Goal: Task Accomplishment & Management: Use online tool/utility

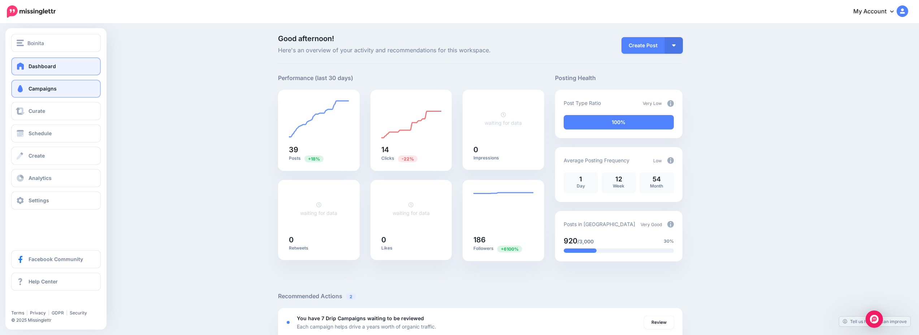
click at [59, 90] on link "Campaigns" at bounding box center [56, 89] width 90 height 18
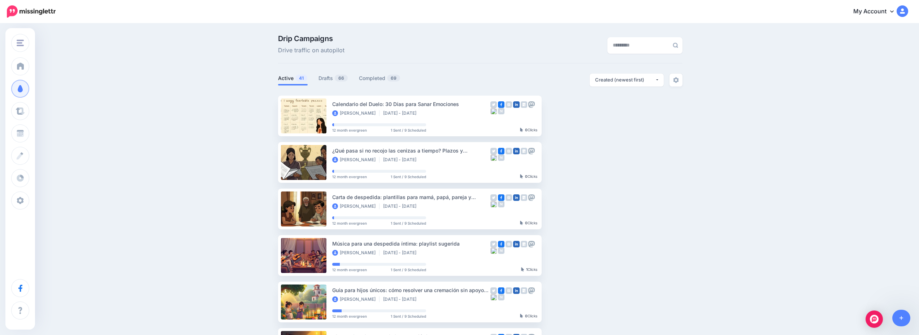
click at [326, 73] on div "Drip Campaigns Drive traffic on autopilot Active 41 66" at bounding box center [480, 312] width 415 height 555
click at [334, 75] on link "Drafts 66" at bounding box center [333, 78] width 30 height 9
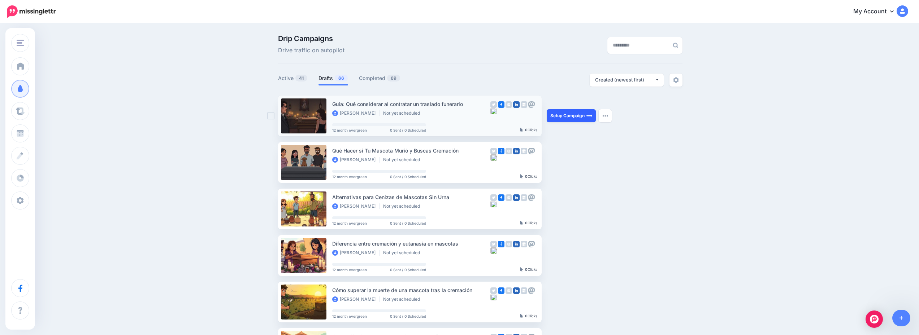
click at [575, 114] on link "Setup Campaign" at bounding box center [570, 115] width 49 height 13
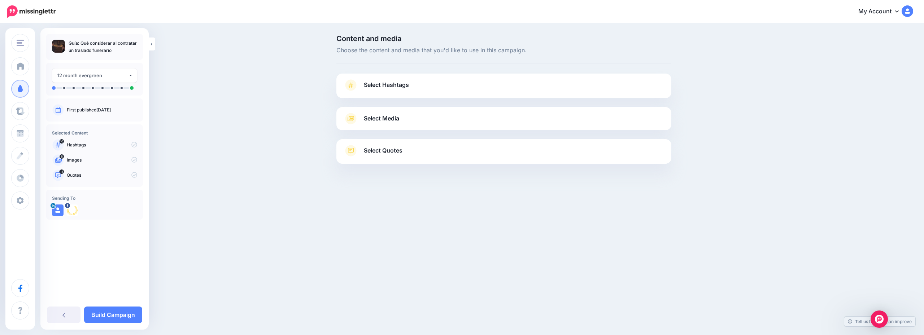
click at [487, 92] on link "Select Hashtags" at bounding box center [504, 88] width 321 height 19
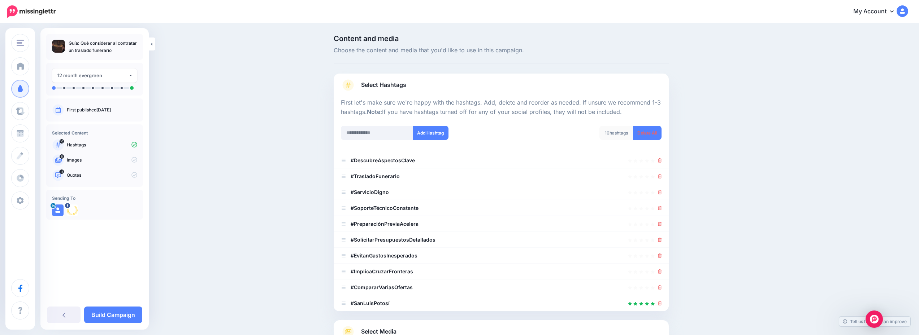
scroll to position [72, 0]
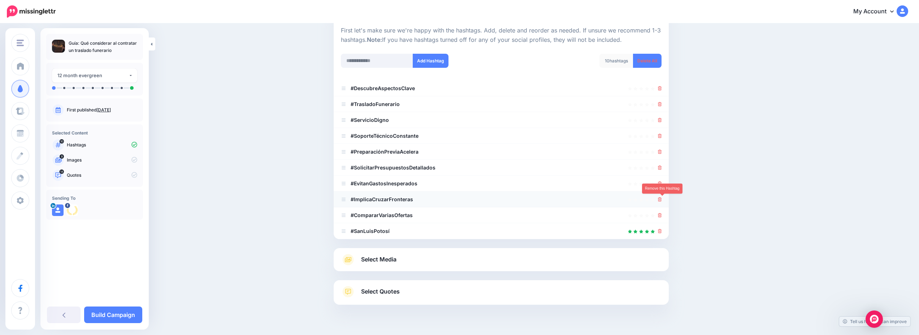
click at [662, 200] on icon at bounding box center [660, 199] width 4 height 4
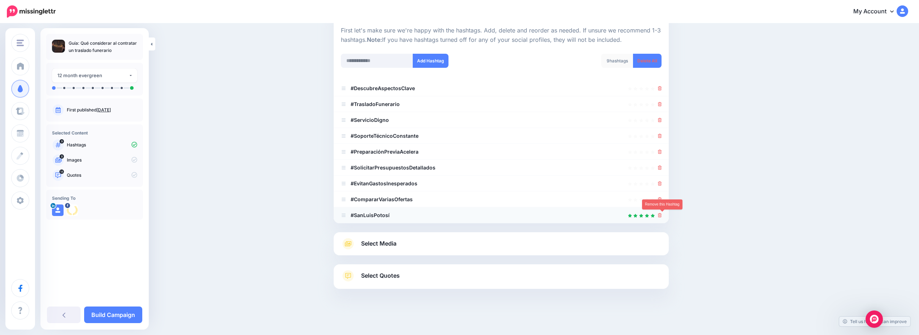
click at [662, 216] on icon at bounding box center [660, 215] width 4 height 4
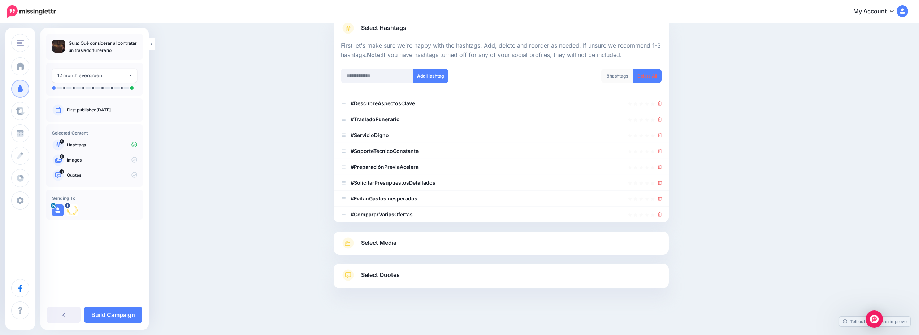
click at [448, 245] on link "Select Media" at bounding box center [501, 243] width 321 height 12
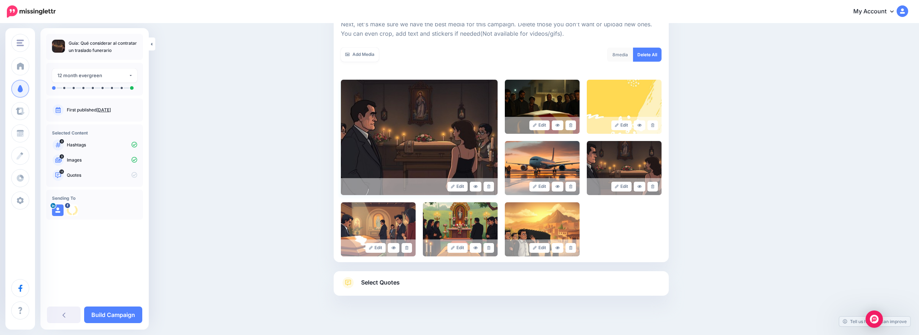
scroll to position [116, 0]
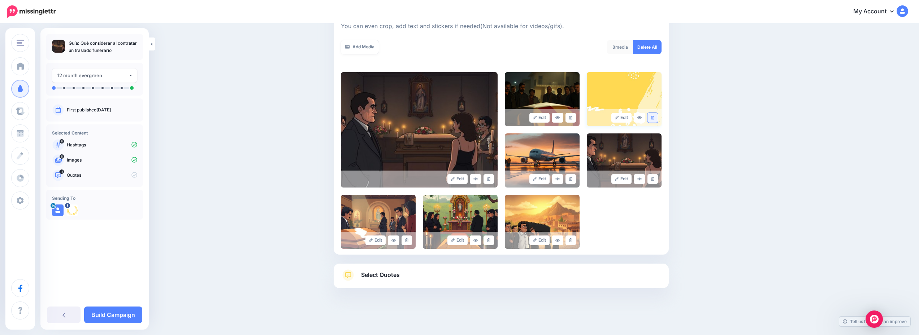
click at [654, 115] on link at bounding box center [652, 118] width 10 height 10
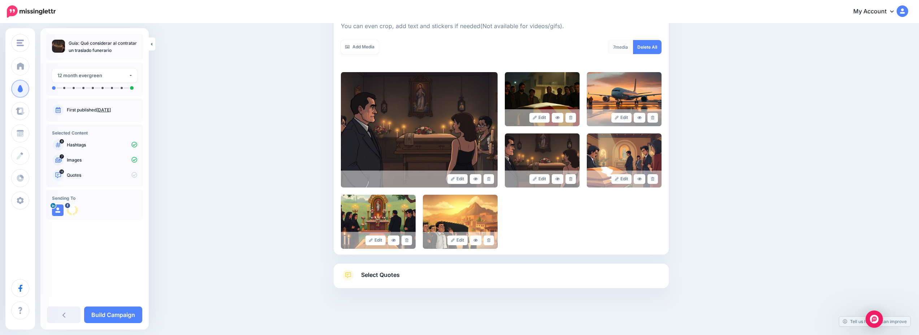
click at [510, 275] on link "Select Quotes" at bounding box center [501, 279] width 321 height 19
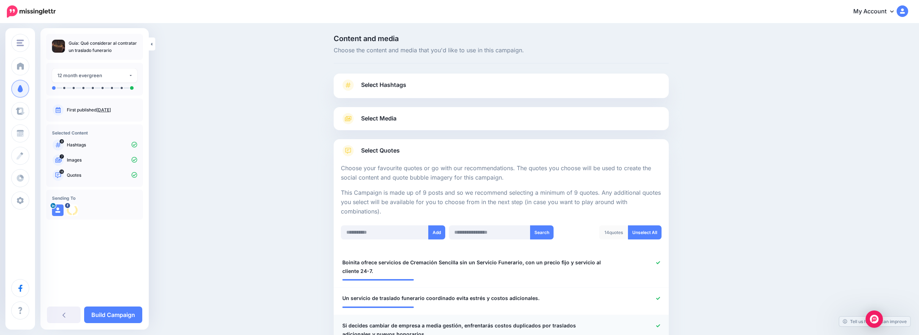
scroll to position [108, 0]
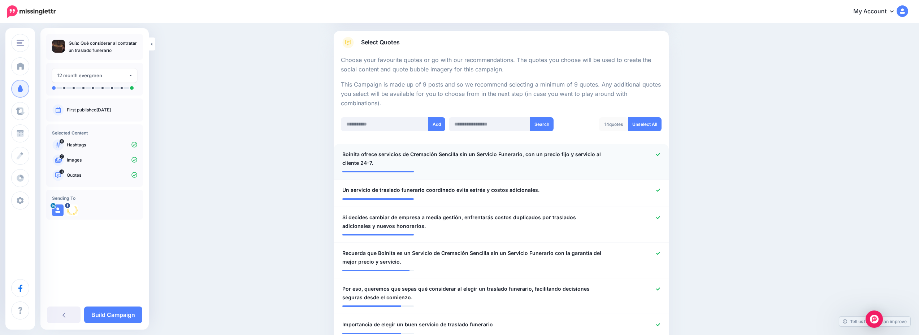
click at [658, 154] on icon at bounding box center [658, 155] width 4 height 4
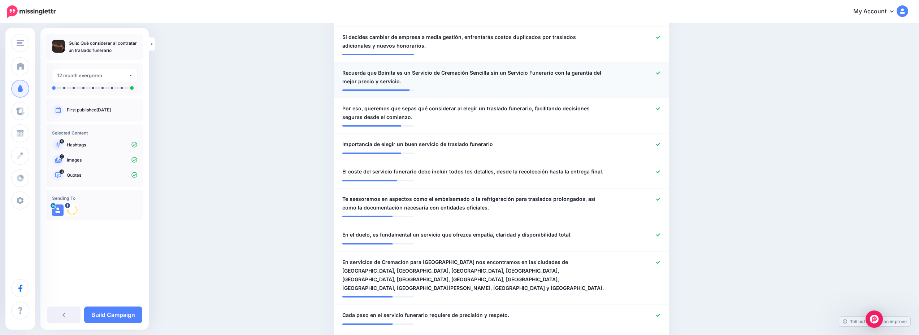
scroll to position [325, 0]
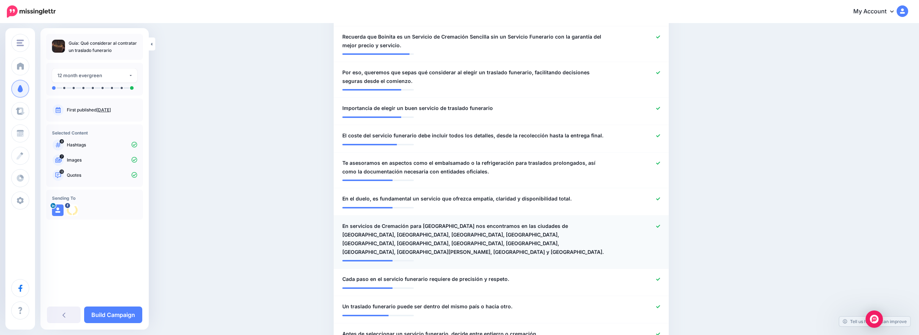
click at [660, 226] on icon at bounding box center [658, 227] width 4 height 4
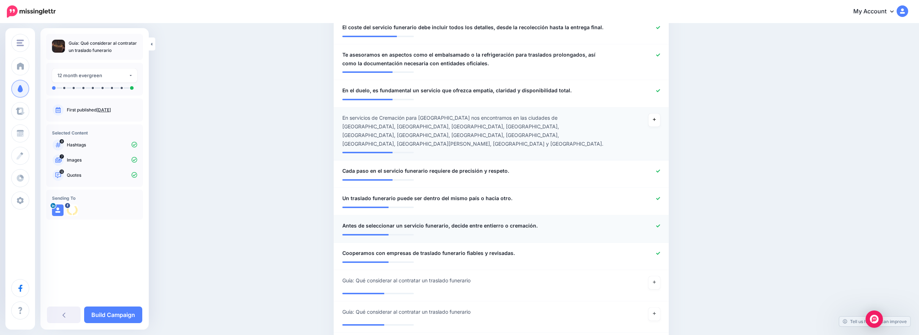
scroll to position [469, 0]
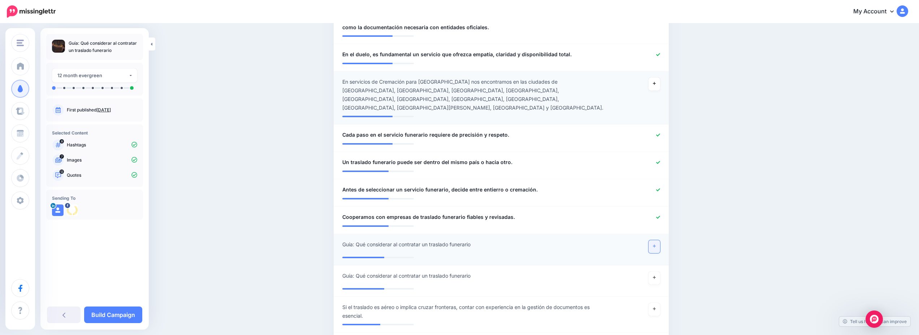
click at [658, 240] on link at bounding box center [654, 246] width 12 height 13
click at [122, 318] on link "Build Campaign" at bounding box center [113, 315] width 58 height 17
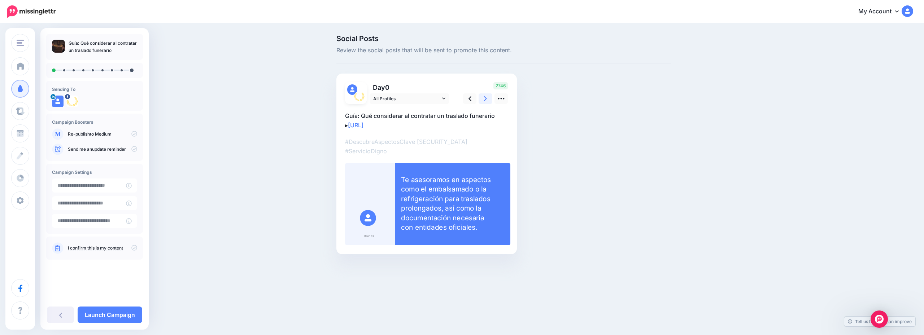
click at [482, 99] on link at bounding box center [486, 98] width 14 height 10
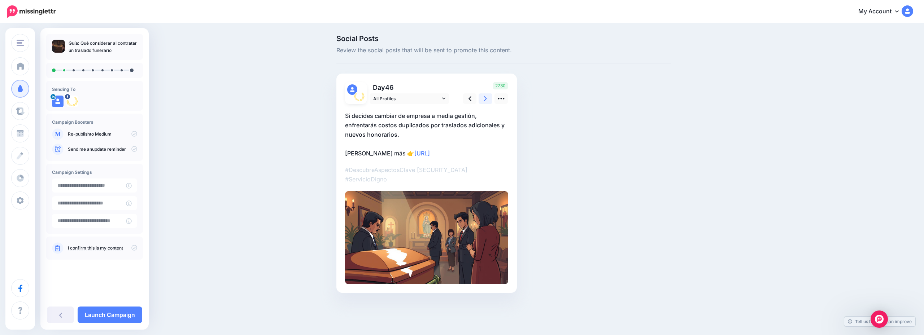
click at [482, 99] on link at bounding box center [486, 98] width 14 height 10
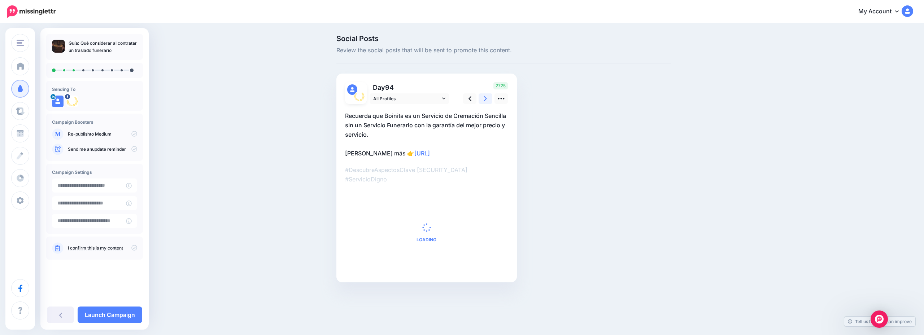
click at [482, 99] on link at bounding box center [486, 98] width 14 height 10
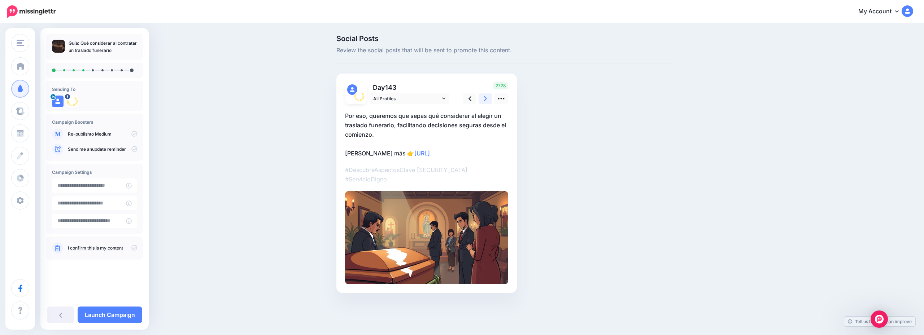
click at [482, 99] on link at bounding box center [486, 98] width 14 height 10
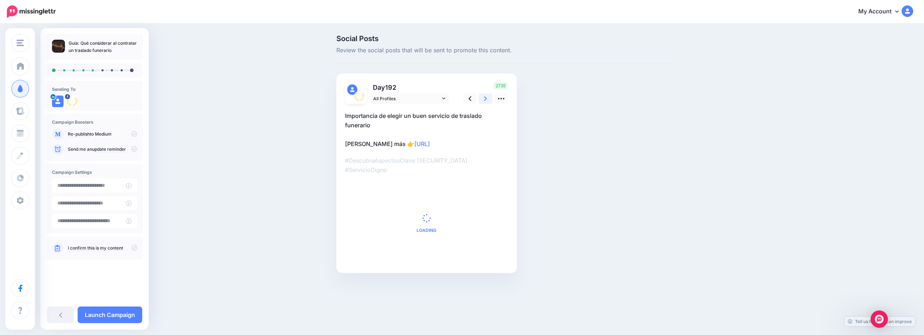
click at [482, 99] on link at bounding box center [486, 98] width 14 height 10
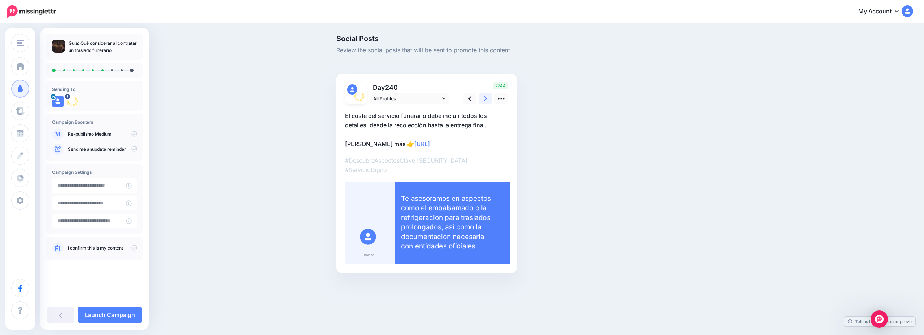
click at [482, 99] on link at bounding box center [486, 98] width 14 height 10
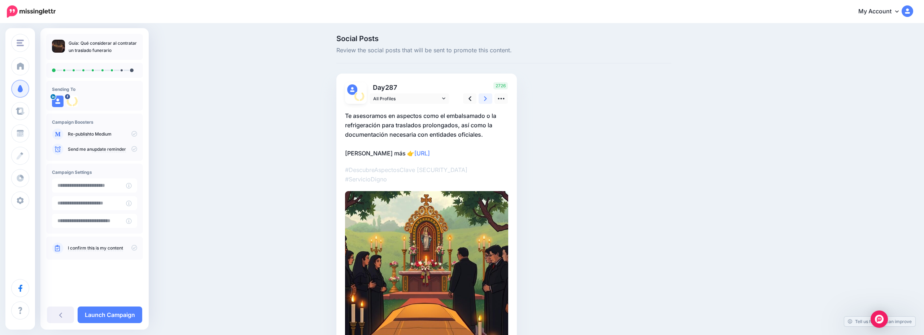
click at [482, 99] on link at bounding box center [486, 98] width 14 height 10
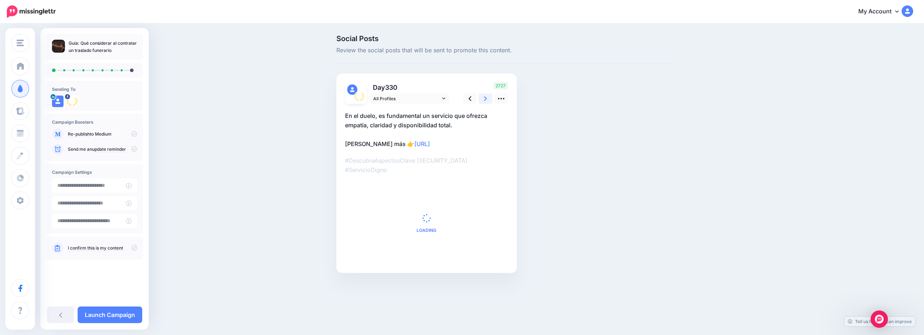
click at [482, 99] on link at bounding box center [486, 98] width 14 height 10
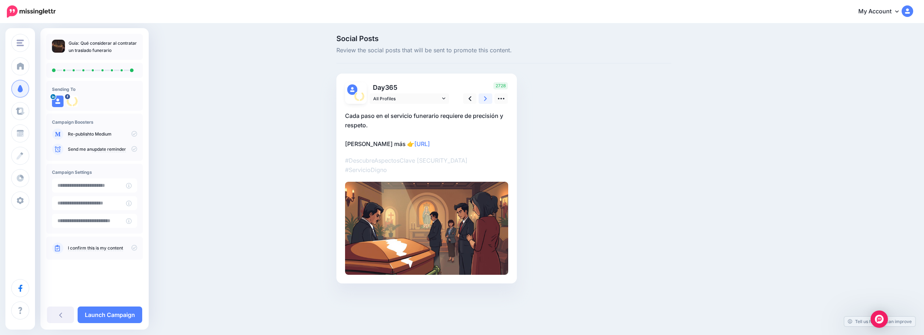
click at [483, 99] on link at bounding box center [486, 98] width 14 height 10
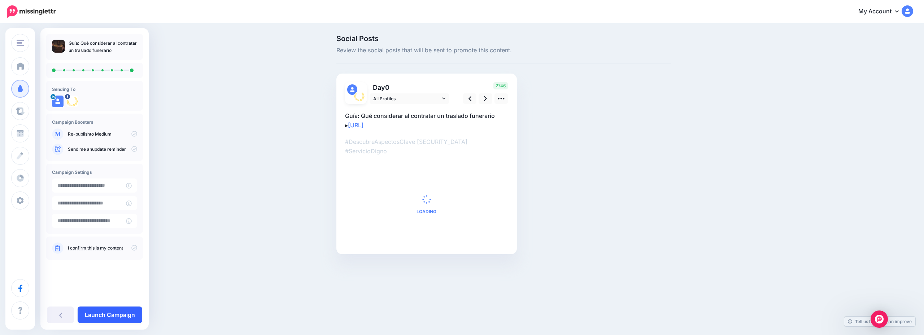
click at [116, 309] on link "Launch Campaign" at bounding box center [110, 315] width 65 height 17
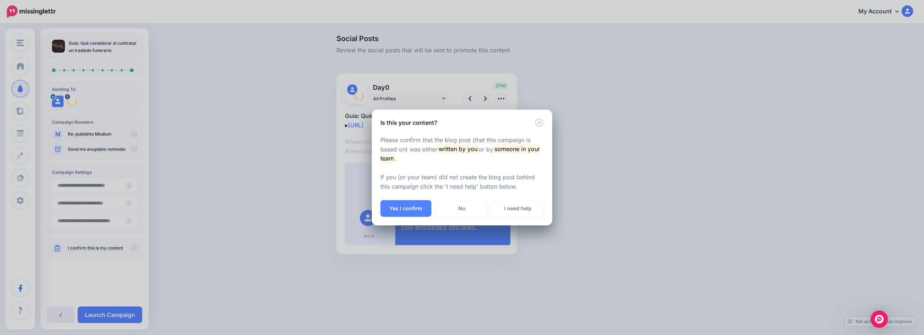
click at [392, 213] on button "Yes I confirm" at bounding box center [405, 208] width 51 height 17
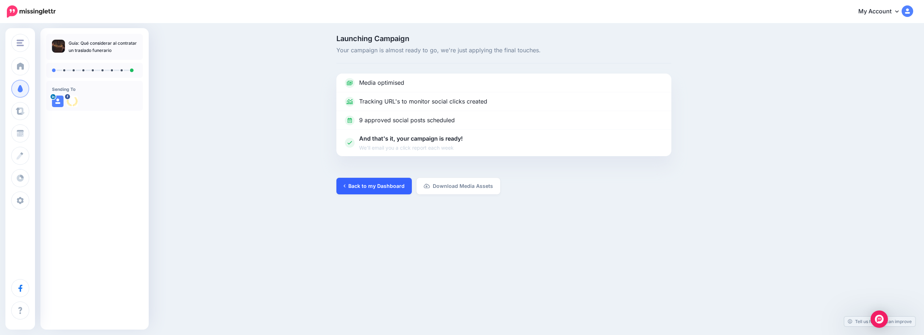
click at [389, 186] on link "Back to my Dashboard" at bounding box center [373, 186] width 75 height 17
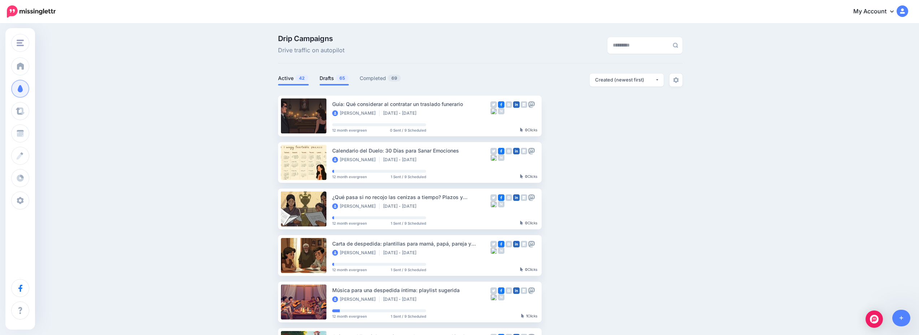
click at [331, 79] on link "Drafts 65" at bounding box center [333, 78] width 29 height 9
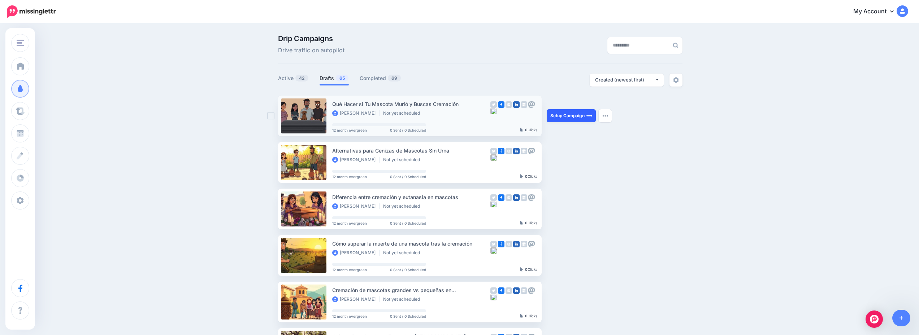
click at [565, 112] on link "Setup Campaign" at bounding box center [570, 115] width 49 height 13
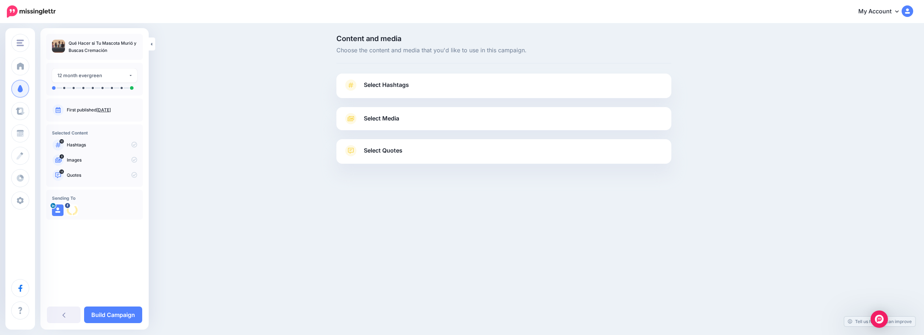
click at [547, 93] on link "Select Hashtags" at bounding box center [504, 88] width 321 height 19
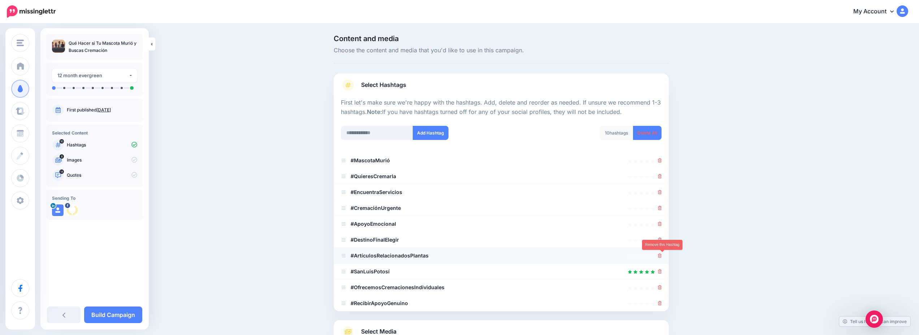
click at [662, 256] on icon at bounding box center [660, 256] width 4 height 4
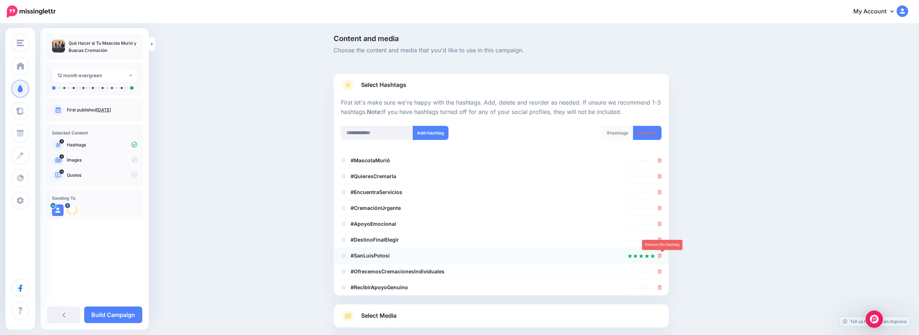
click at [661, 254] on icon at bounding box center [660, 256] width 4 height 4
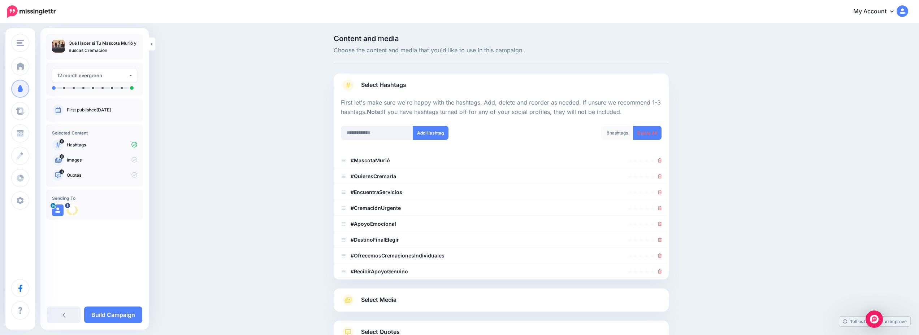
click at [481, 302] on link "Select Media" at bounding box center [501, 301] width 321 height 12
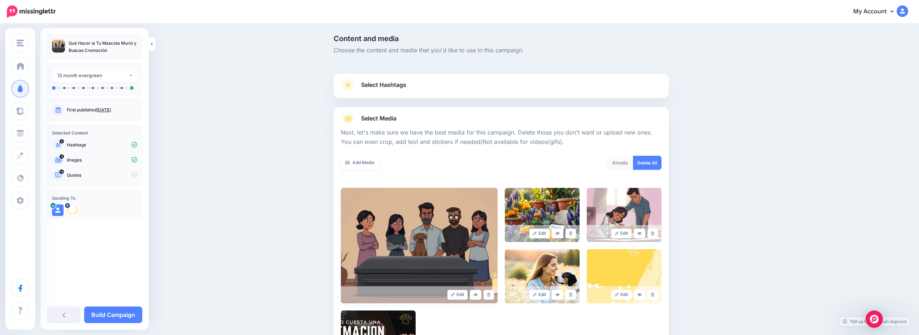
scroll to position [108, 0]
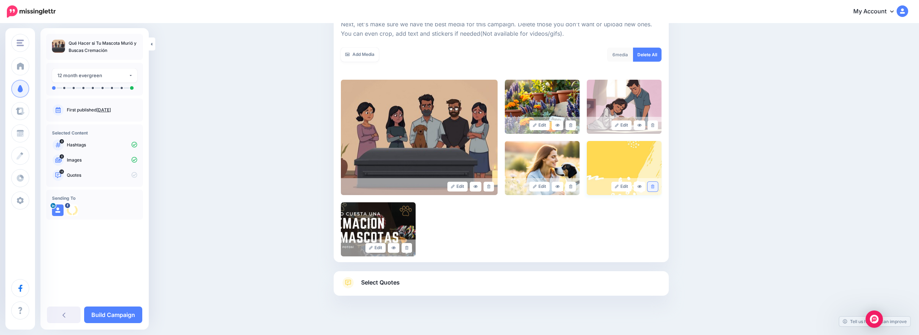
click at [654, 186] on icon at bounding box center [652, 187] width 3 height 4
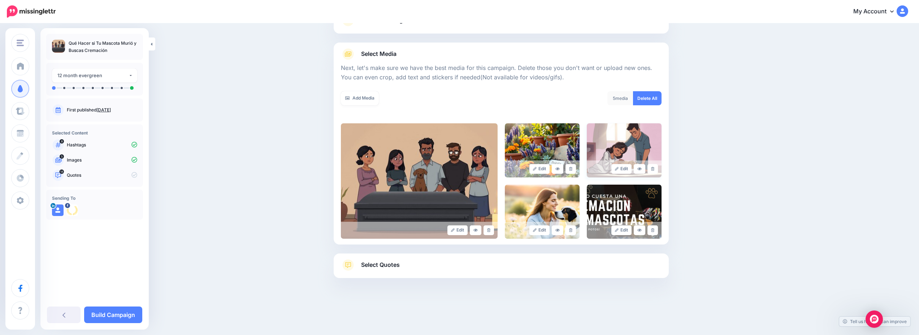
scroll to position [65, 0]
click at [654, 230] on icon at bounding box center [652, 230] width 3 height 4
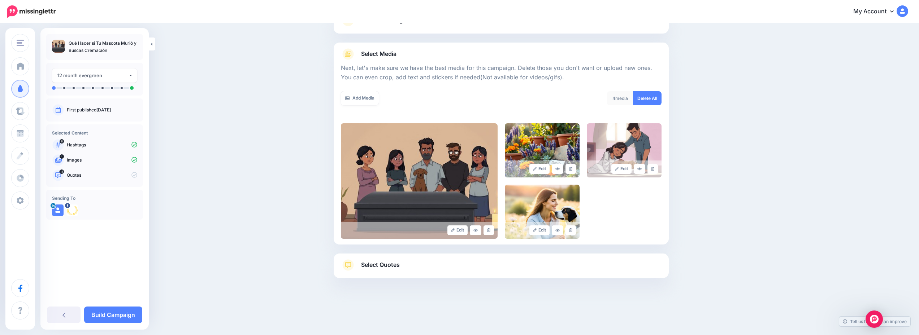
click at [410, 264] on link "Select Quotes" at bounding box center [501, 269] width 321 height 19
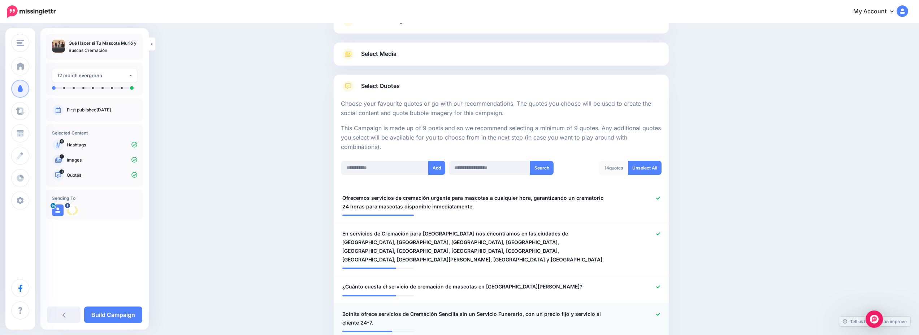
scroll to position [209, 0]
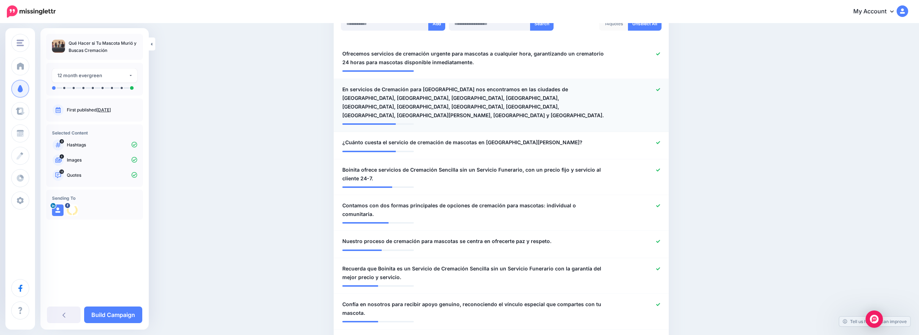
click at [660, 89] on icon at bounding box center [658, 90] width 4 height 4
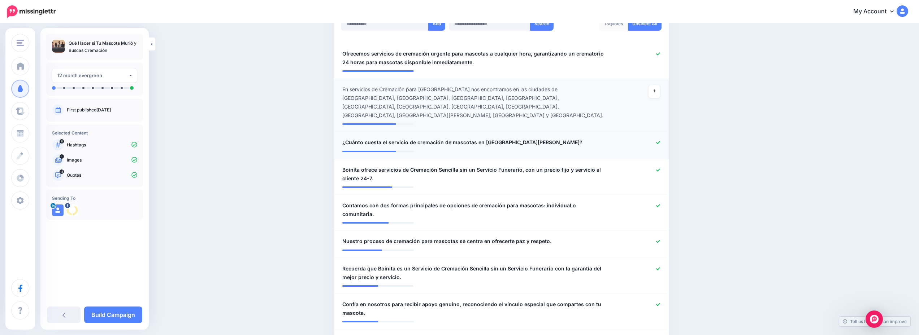
click at [659, 141] on icon at bounding box center [658, 143] width 4 height 4
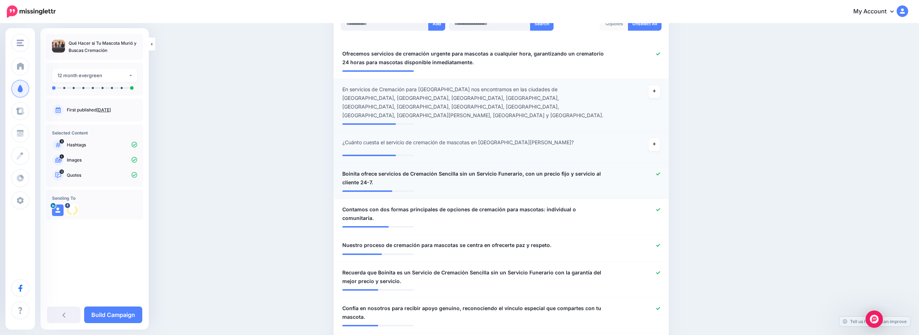
scroll to position [281, 0]
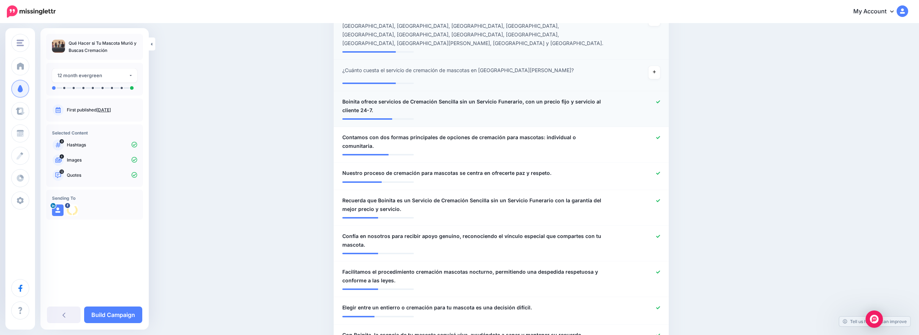
click at [660, 97] on div at bounding box center [638, 105] width 55 height 17
click at [659, 100] on icon at bounding box center [658, 102] width 4 height 4
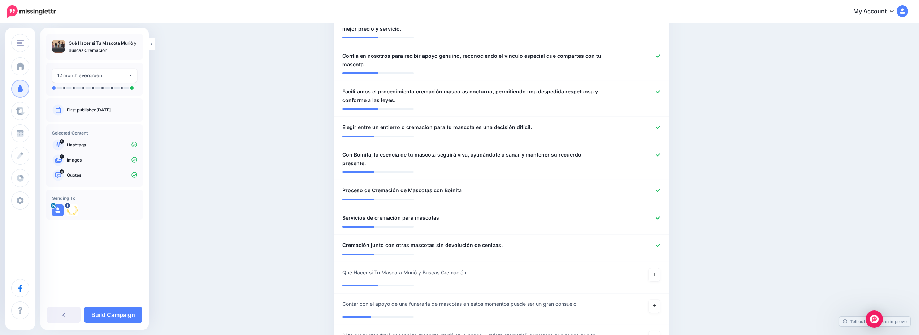
scroll to position [534, 0]
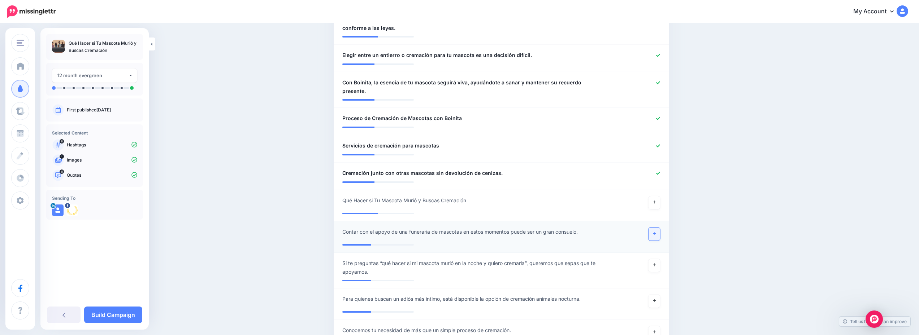
click at [655, 228] on link at bounding box center [654, 234] width 12 height 13
click at [112, 311] on link "Build Campaign" at bounding box center [113, 315] width 58 height 17
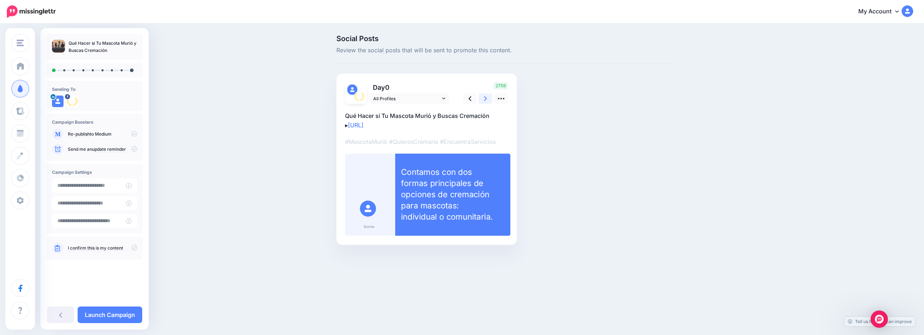
click at [490, 94] on link at bounding box center [486, 98] width 14 height 10
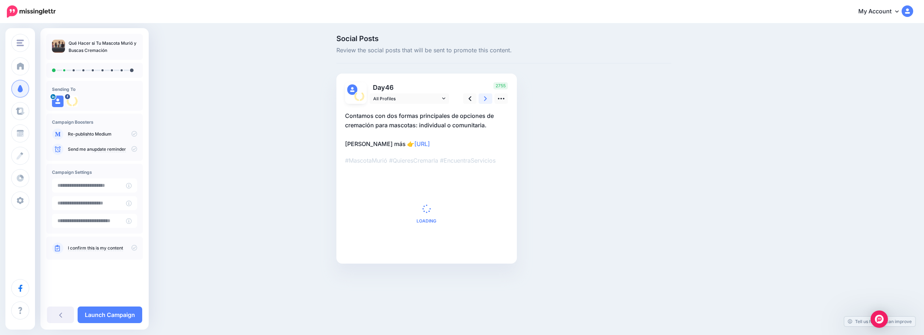
click at [490, 94] on link at bounding box center [486, 98] width 14 height 10
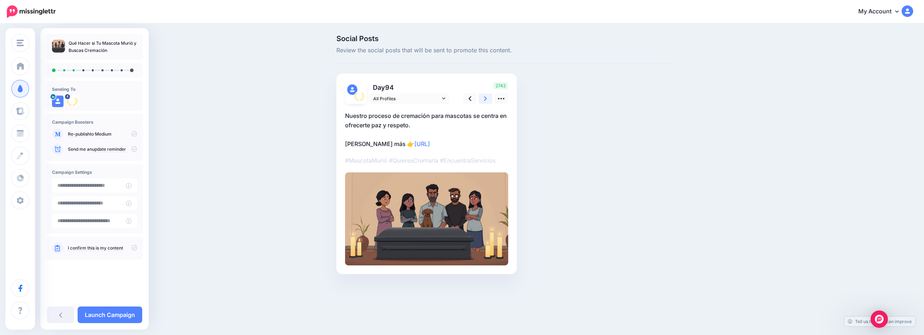
click at [490, 94] on link at bounding box center [486, 98] width 14 height 10
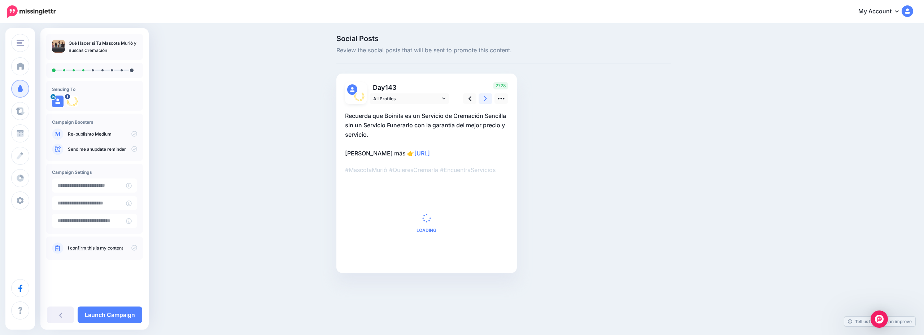
click at [490, 94] on link at bounding box center [486, 98] width 14 height 10
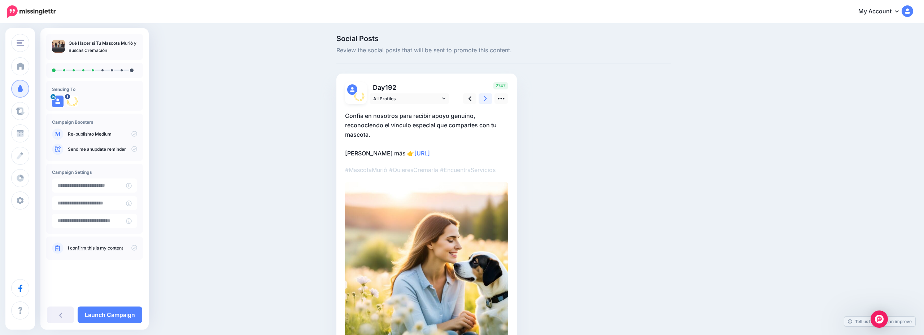
click at [490, 94] on link at bounding box center [486, 98] width 14 height 10
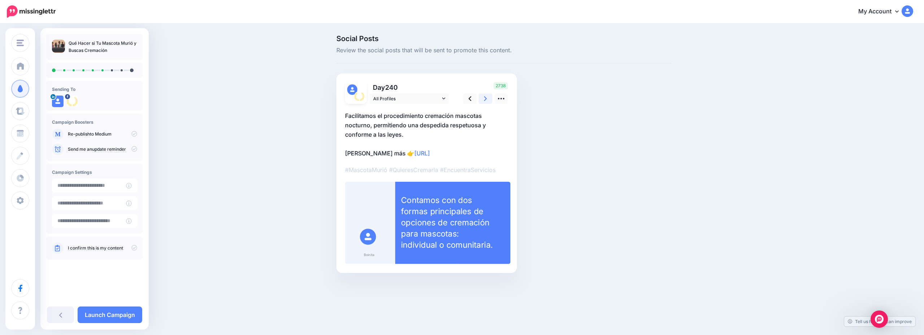
click at [490, 94] on link at bounding box center [486, 98] width 14 height 10
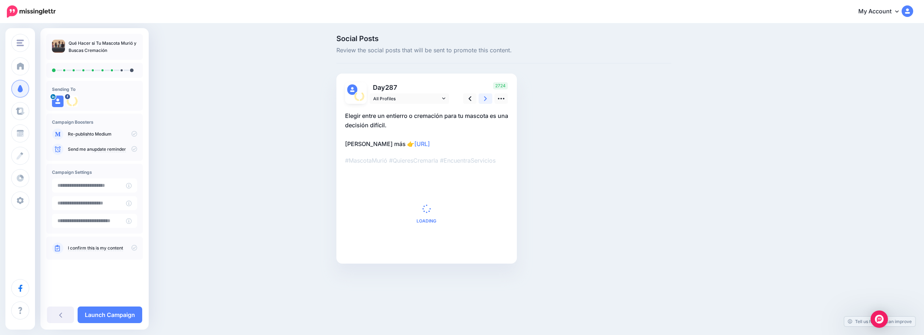
click at [490, 94] on link at bounding box center [486, 98] width 14 height 10
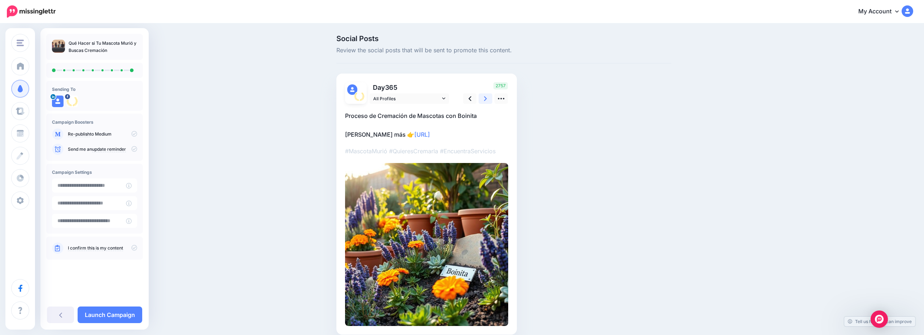
click at [490, 94] on link at bounding box center [486, 98] width 14 height 10
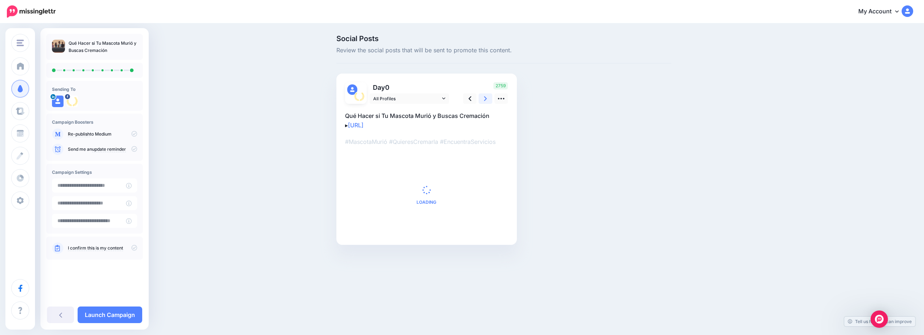
click at [490, 94] on link at bounding box center [486, 98] width 14 height 10
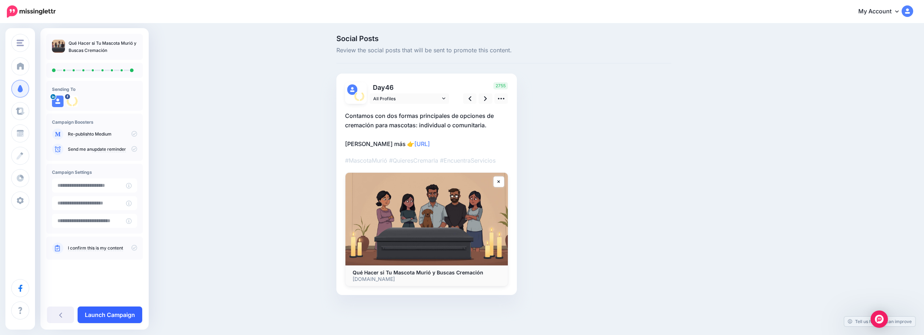
click at [124, 315] on link "Launch Campaign" at bounding box center [110, 315] width 65 height 17
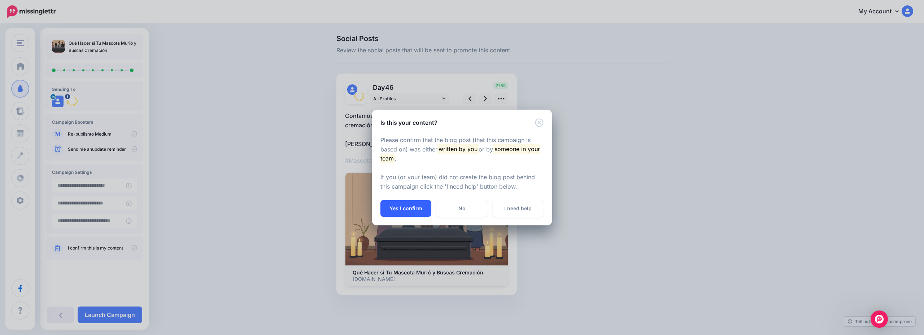
click at [410, 209] on button "Yes I confirm" at bounding box center [405, 208] width 51 height 17
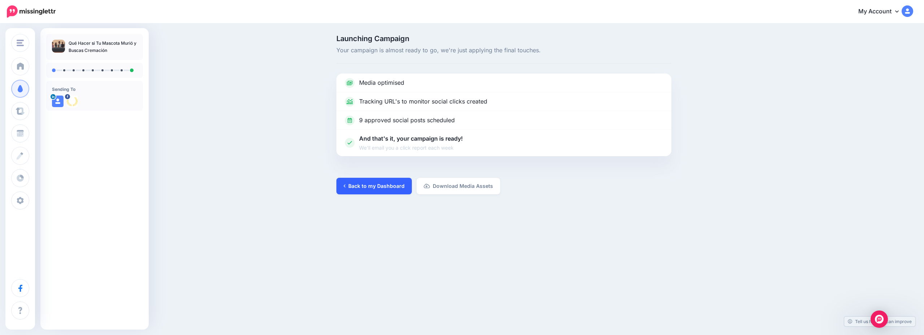
click at [385, 187] on link "Back to my Dashboard" at bounding box center [373, 186] width 75 height 17
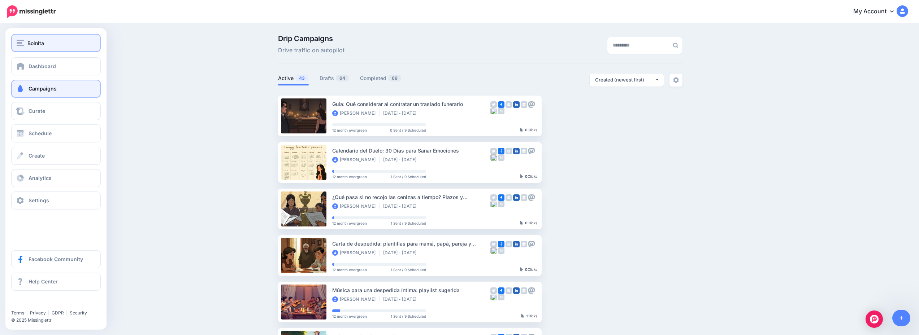
click at [50, 44] on div "Boinita" at bounding box center [56, 43] width 79 height 8
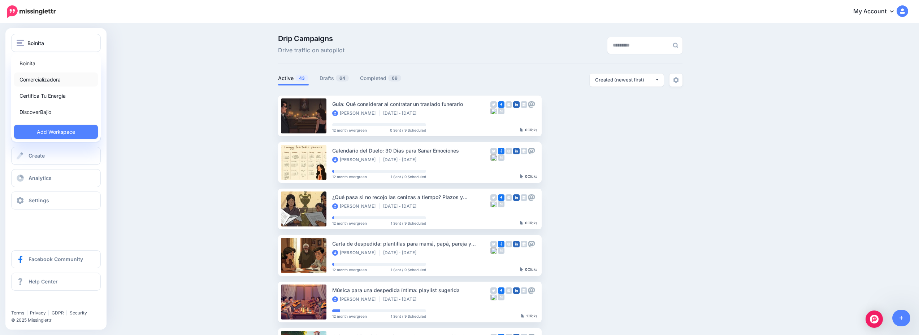
click at [66, 81] on link "Comercializadora" at bounding box center [56, 80] width 84 height 14
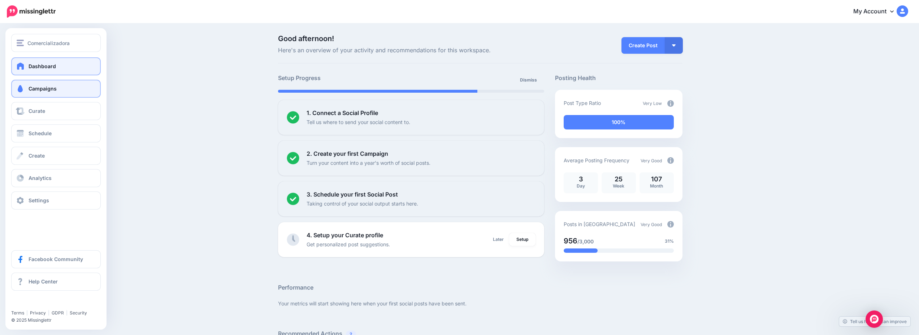
click at [54, 84] on link "Campaigns" at bounding box center [56, 89] width 90 height 18
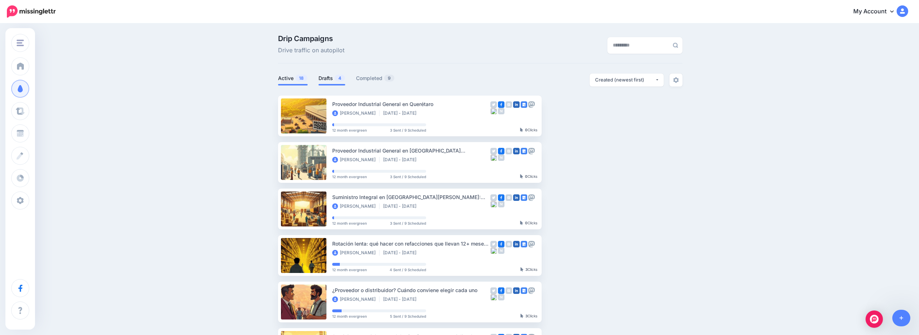
click at [328, 79] on link "Drafts 4" at bounding box center [331, 78] width 27 height 9
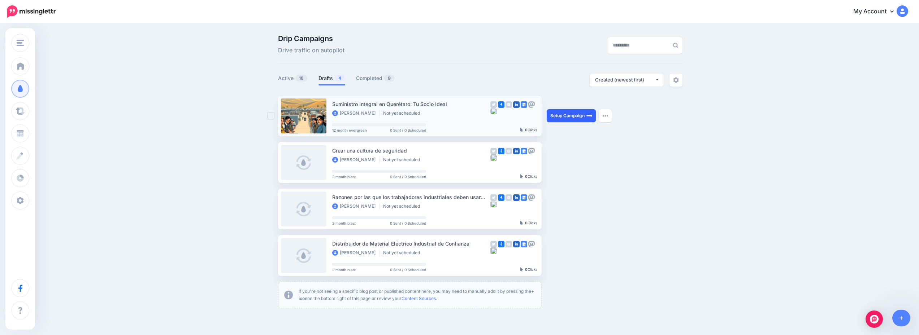
click at [570, 120] on link "Setup Campaign" at bounding box center [570, 115] width 49 height 13
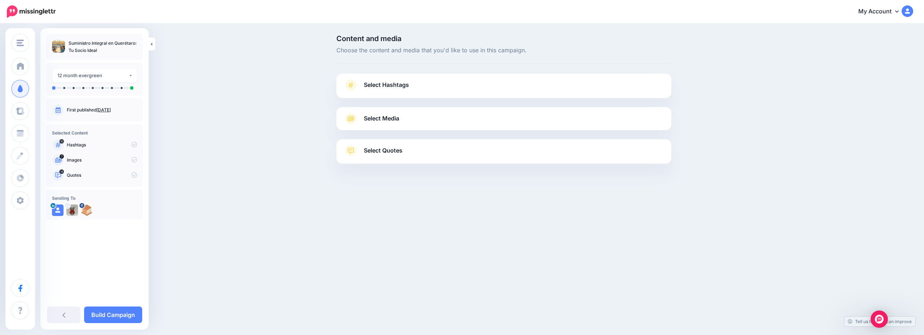
click at [471, 85] on link "Select Hashtags" at bounding box center [504, 88] width 321 height 19
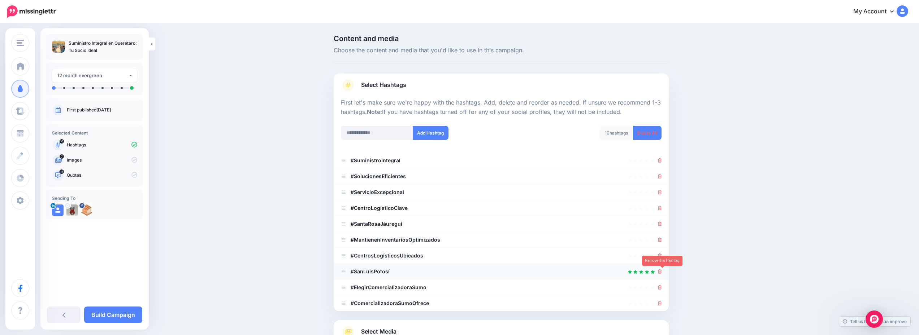
click at [661, 273] on icon at bounding box center [660, 272] width 4 height 4
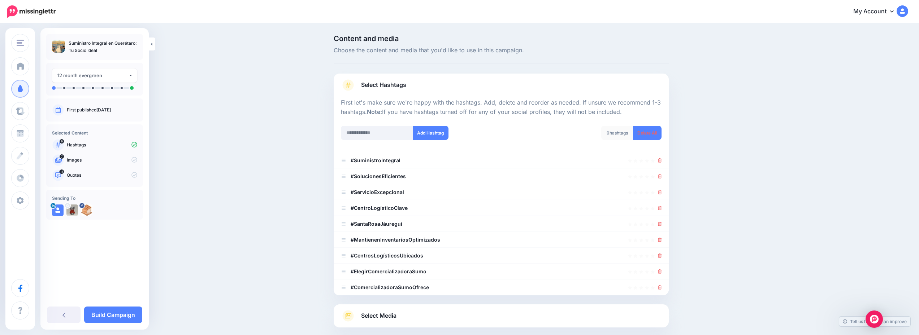
click at [427, 311] on link "Select Media" at bounding box center [501, 316] width 321 height 12
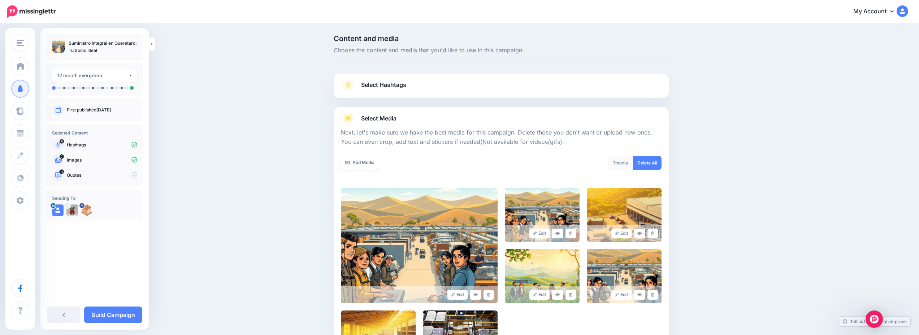
scroll to position [126, 0]
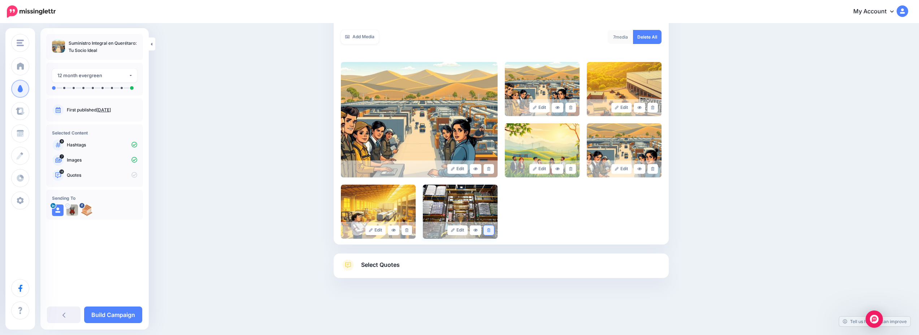
click at [490, 231] on icon at bounding box center [488, 230] width 3 height 4
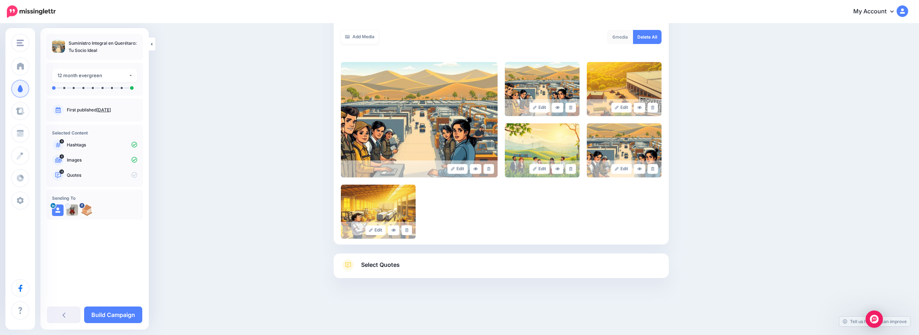
click at [476, 269] on link "Select Quotes" at bounding box center [501, 269] width 321 height 19
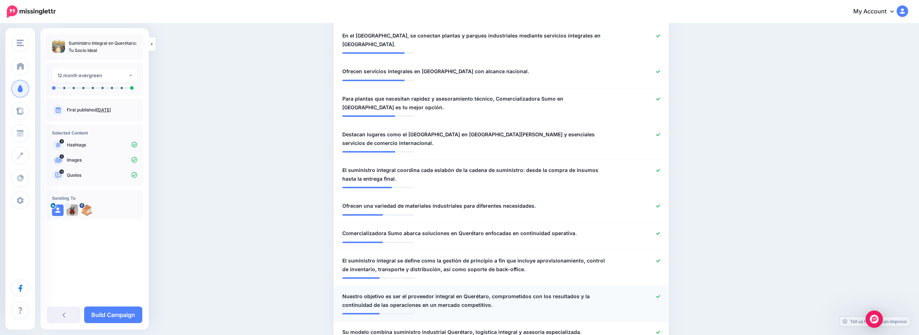
scroll to position [299, 0]
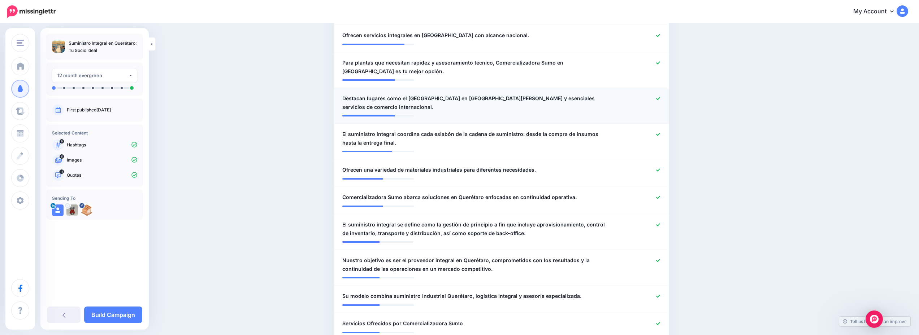
click at [660, 97] on icon at bounding box center [658, 98] width 4 height 3
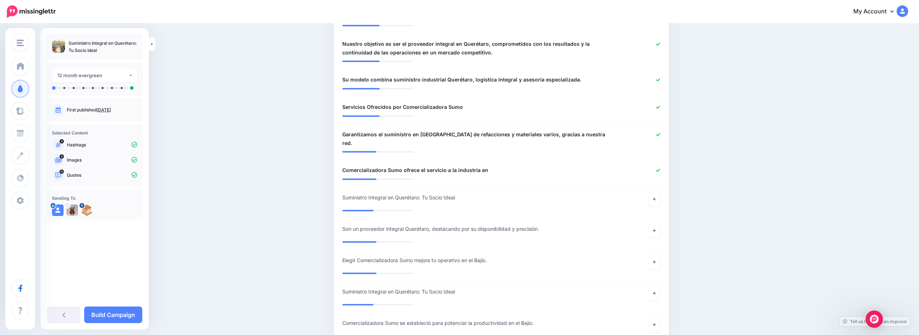
scroll to position [552, 0]
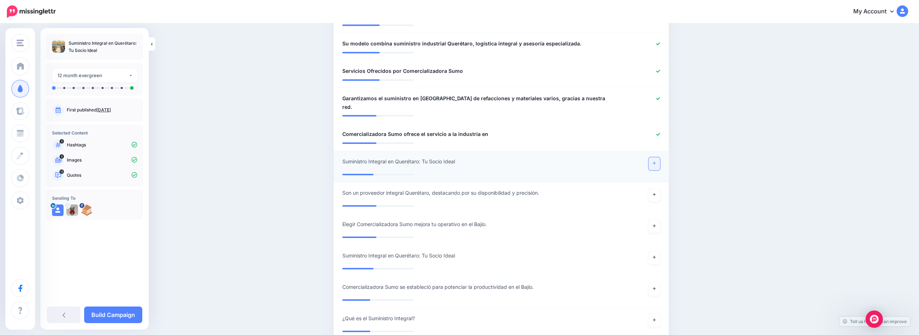
click at [660, 157] on link at bounding box center [654, 163] width 12 height 13
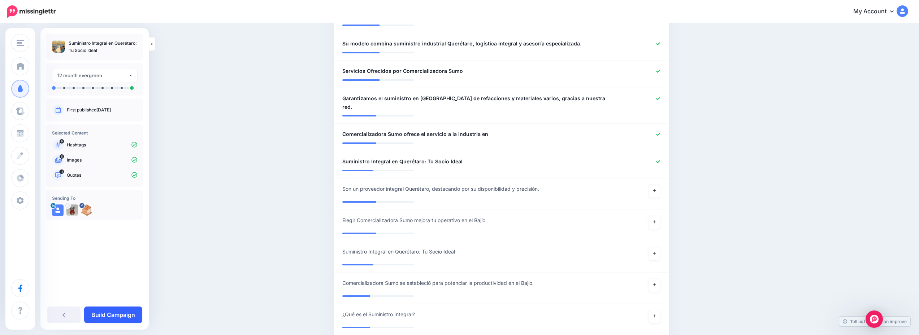
click at [104, 312] on link "Build Campaign" at bounding box center [113, 315] width 58 height 17
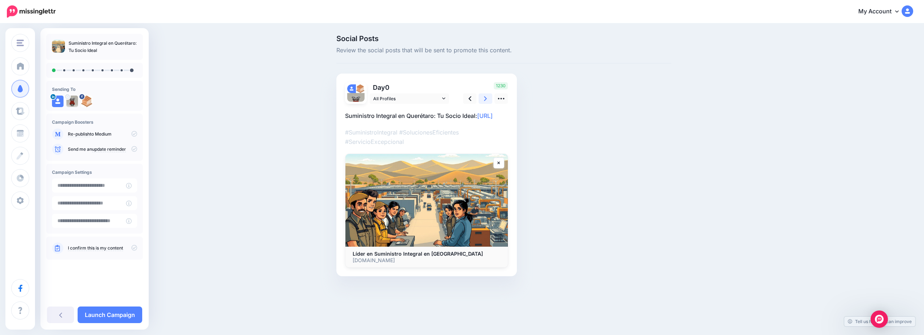
click at [483, 97] on link at bounding box center [486, 98] width 14 height 10
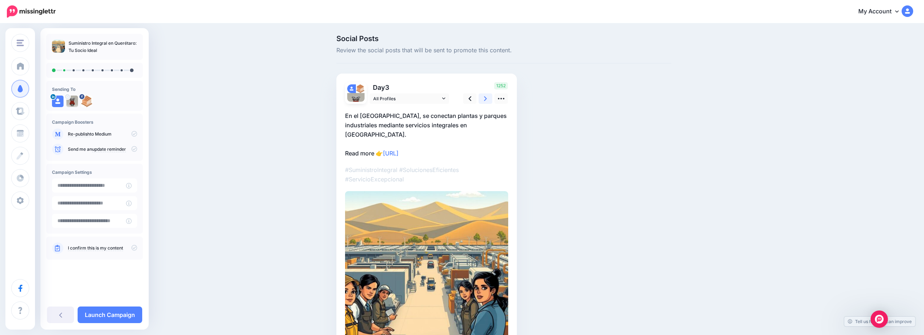
click at [483, 97] on link at bounding box center [486, 98] width 14 height 10
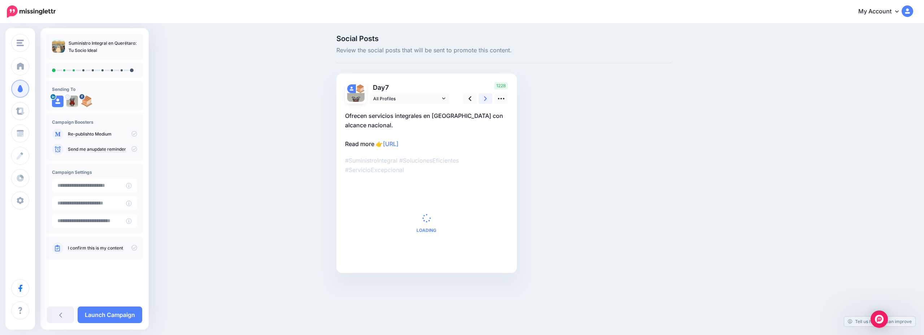
click at [483, 97] on link at bounding box center [486, 98] width 14 height 10
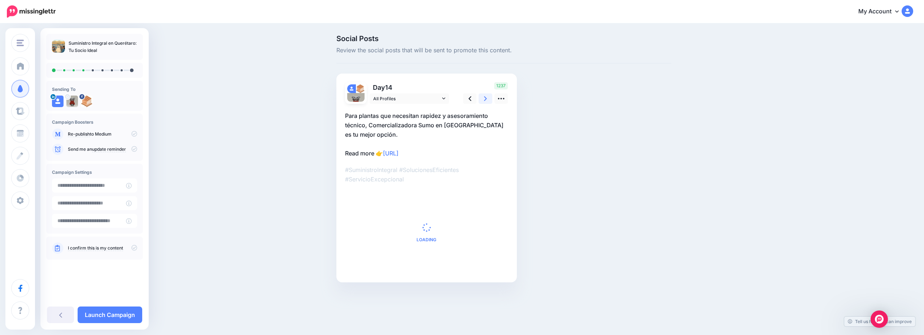
click at [483, 97] on link at bounding box center [486, 98] width 14 height 10
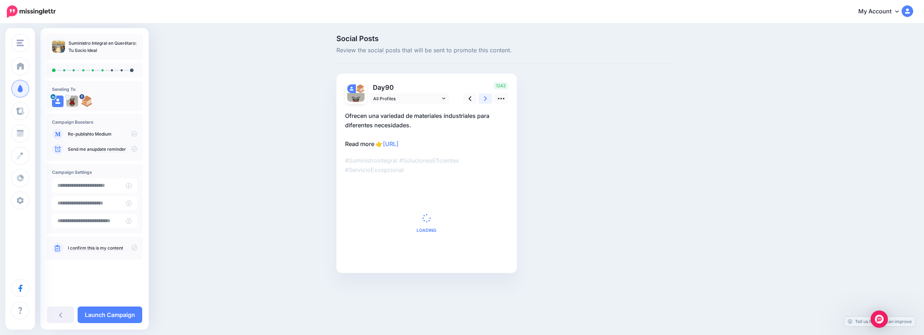
click at [483, 97] on link at bounding box center [486, 98] width 14 height 10
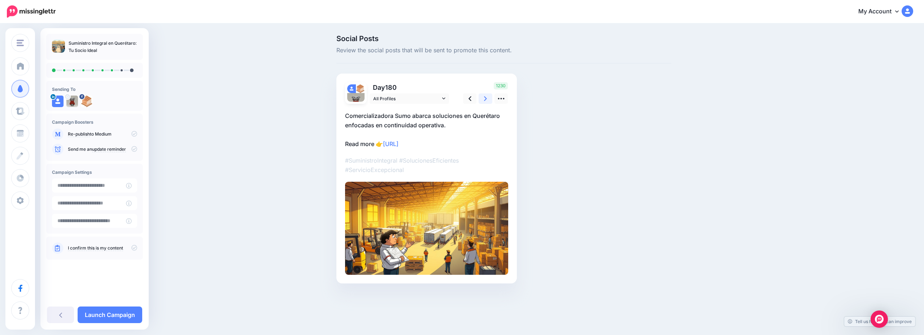
click at [483, 97] on link at bounding box center [486, 98] width 14 height 10
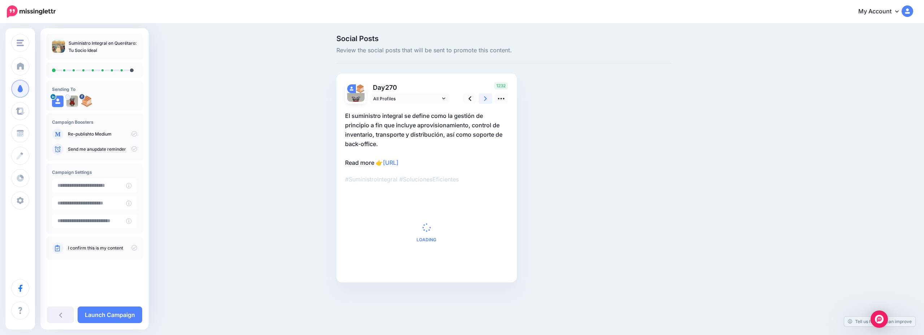
click at [483, 97] on link at bounding box center [486, 98] width 14 height 10
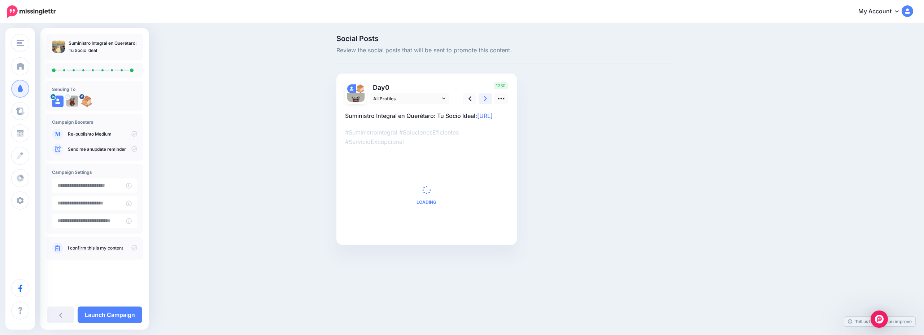
click at [483, 97] on link at bounding box center [486, 98] width 14 height 10
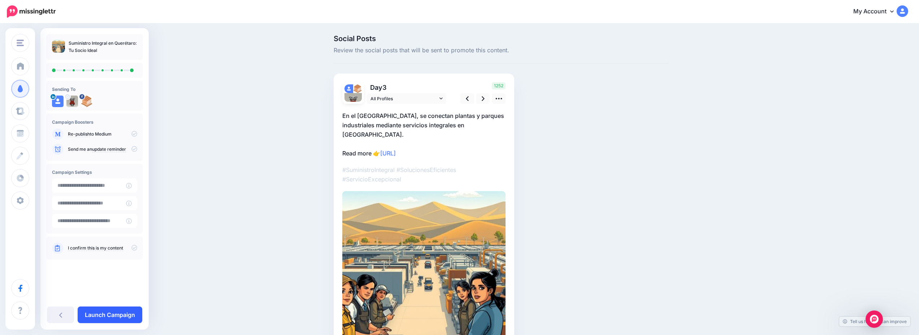
click at [97, 319] on link "Launch Campaign" at bounding box center [110, 315] width 65 height 17
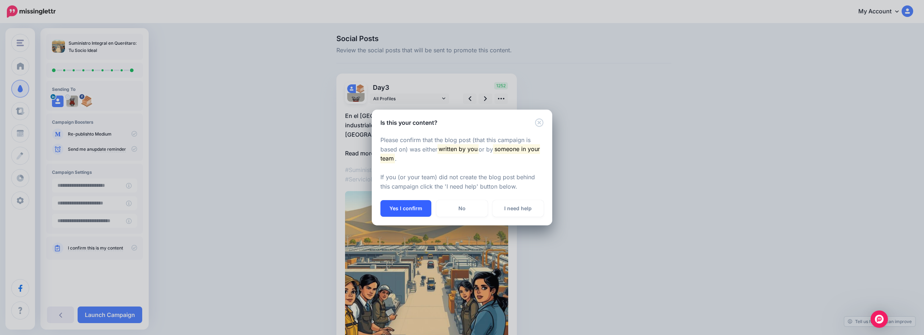
click at [424, 205] on button "Yes I confirm" at bounding box center [405, 208] width 51 height 17
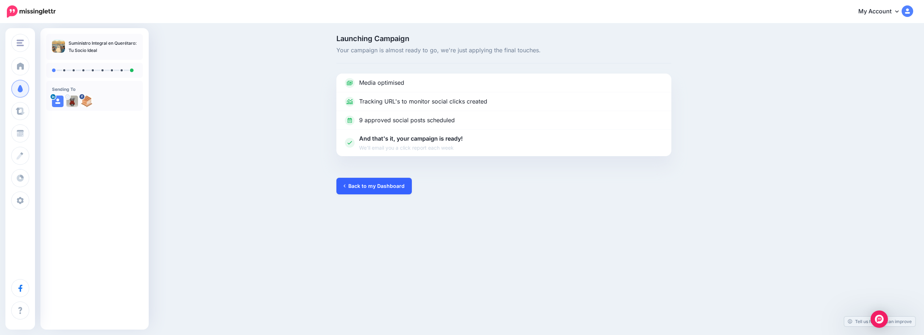
click at [398, 194] on link "Back to my Dashboard" at bounding box center [373, 186] width 75 height 17
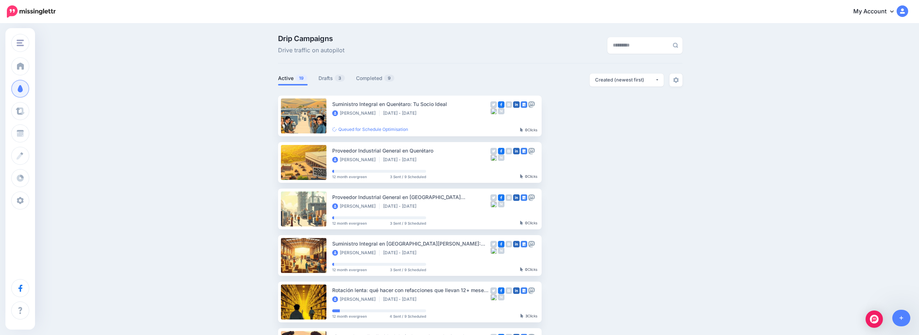
drag, startPoint x: 329, startPoint y: 79, endPoint x: 230, endPoint y: 127, distance: 109.6
click at [329, 79] on link "Drafts 3" at bounding box center [331, 78] width 27 height 9
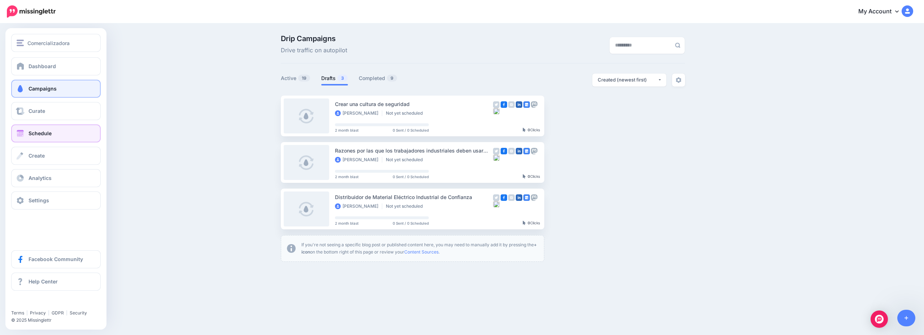
click at [52, 128] on link "Schedule" at bounding box center [56, 134] width 90 height 18
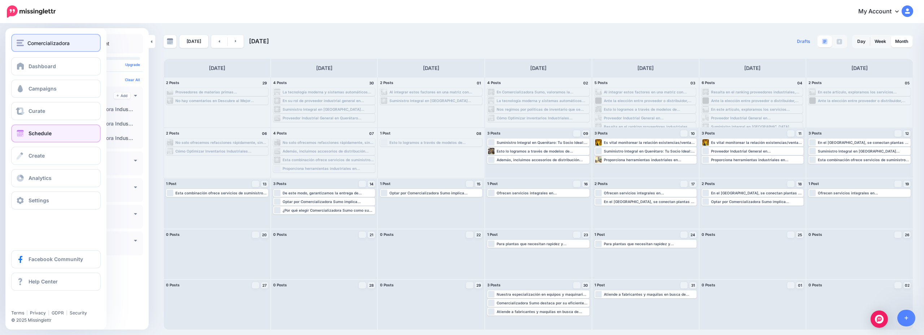
click at [53, 41] on span "Comercializadora" at bounding box center [48, 43] width 42 height 8
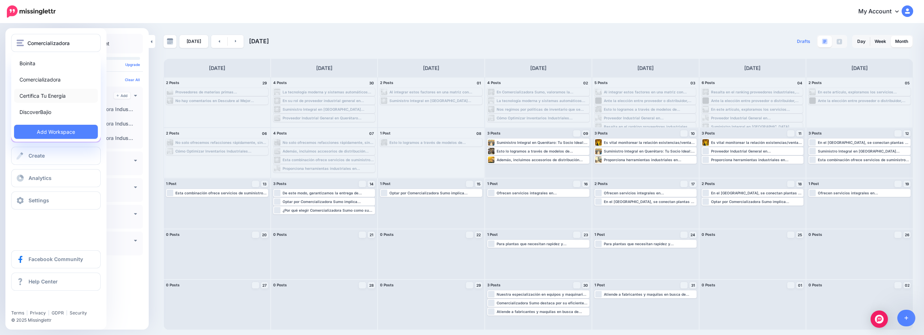
click at [75, 99] on link "Certifica Tu Energía" at bounding box center [56, 96] width 84 height 14
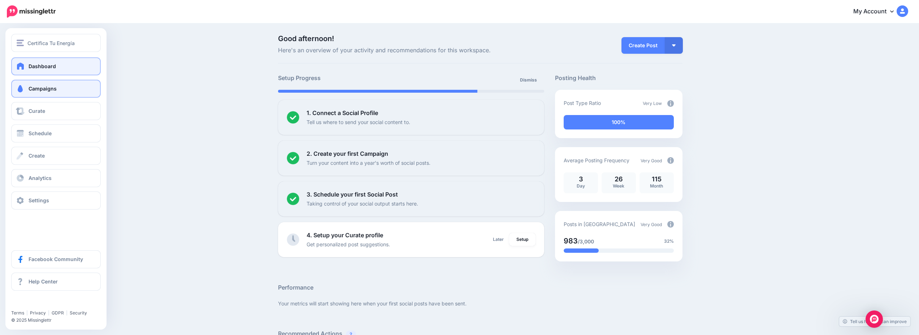
click at [59, 96] on link "Campaigns" at bounding box center [56, 89] width 90 height 18
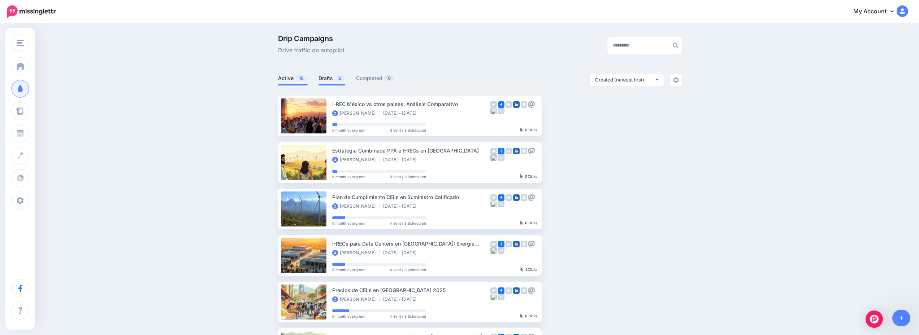
click at [326, 80] on link "Drafts 2" at bounding box center [331, 78] width 27 height 9
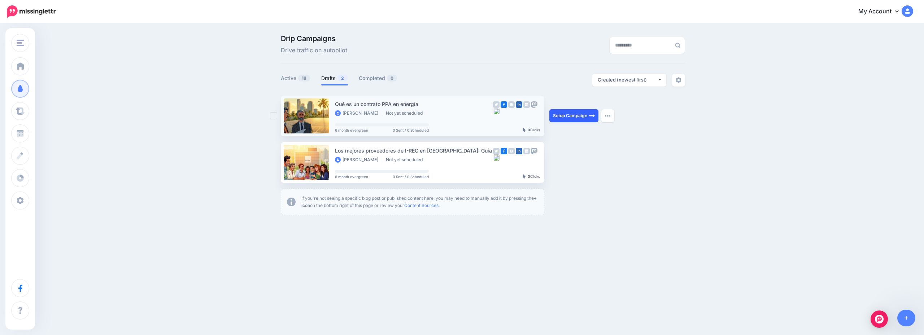
click at [569, 115] on link "Setup Campaign" at bounding box center [573, 115] width 49 height 13
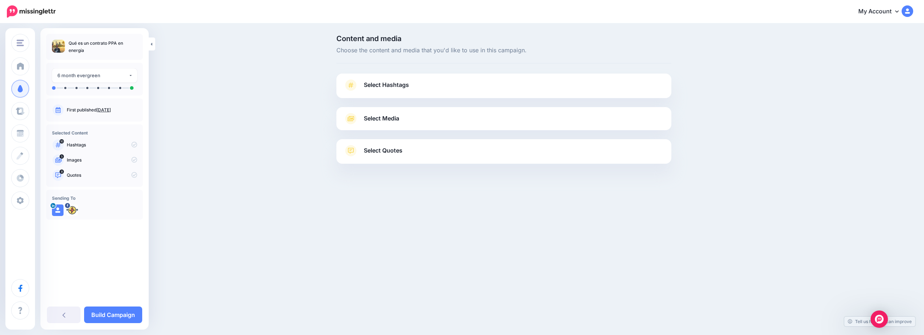
click at [491, 89] on link "Select Hashtags" at bounding box center [504, 88] width 321 height 19
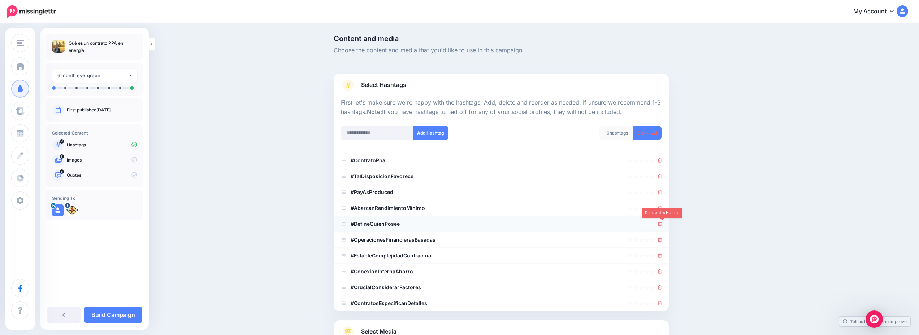
click at [662, 222] on link at bounding box center [660, 224] width 4 height 6
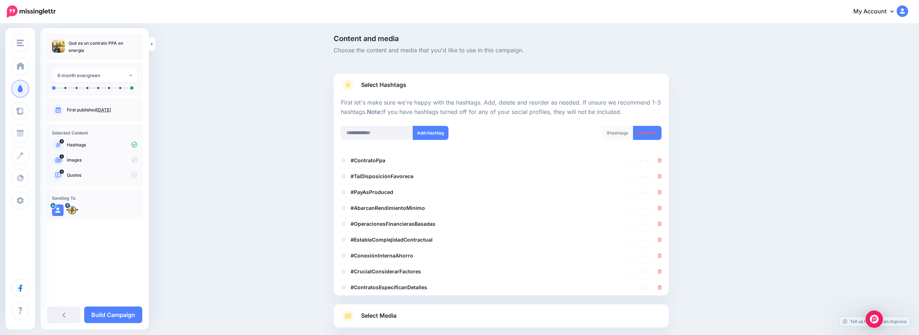
click at [450, 317] on link "Select Media" at bounding box center [501, 316] width 321 height 12
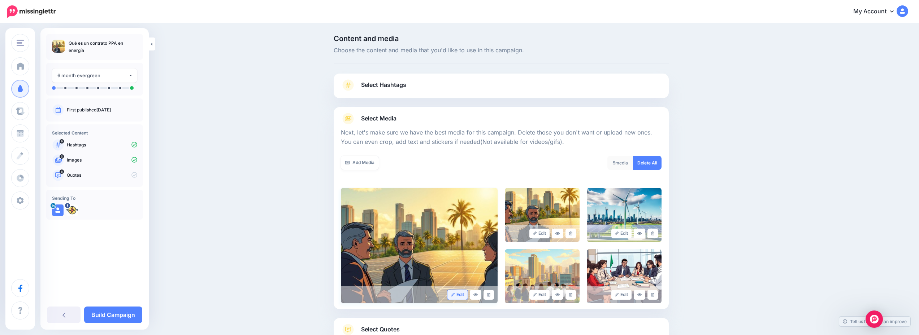
scroll to position [55, 0]
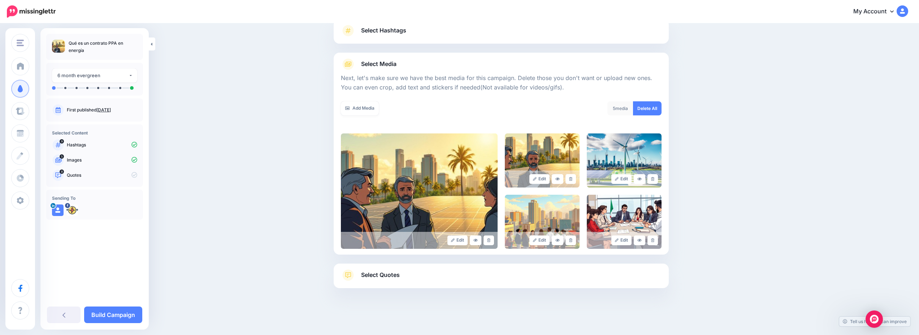
click at [489, 277] on link "Select Quotes" at bounding box center [501, 279] width 321 height 19
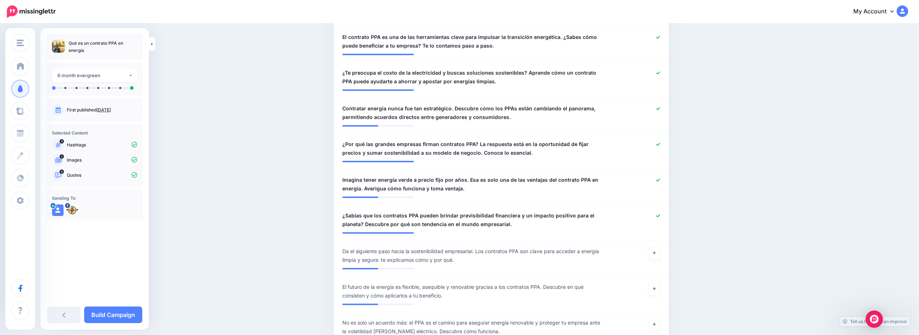
scroll to position [325, 0]
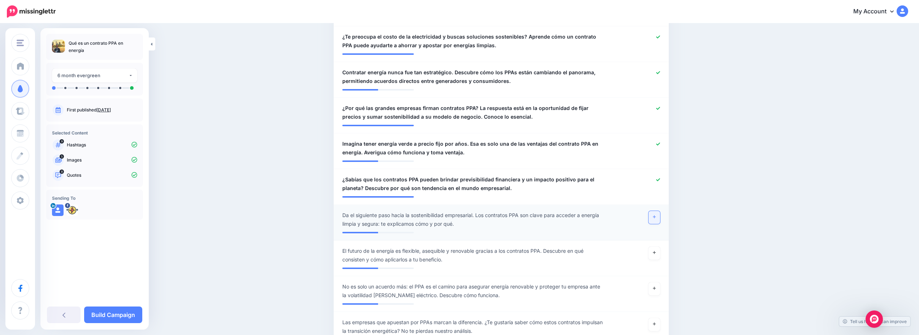
click at [655, 216] on icon at bounding box center [654, 217] width 3 height 4
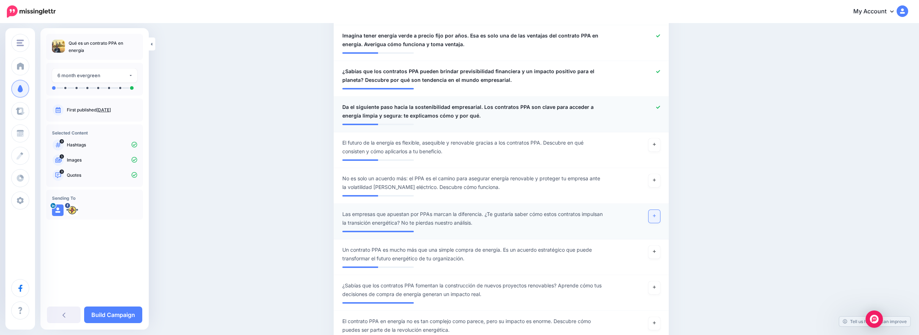
click at [654, 218] on link at bounding box center [654, 216] width 12 height 13
click at [128, 314] on link "Build Campaign" at bounding box center [113, 315] width 58 height 17
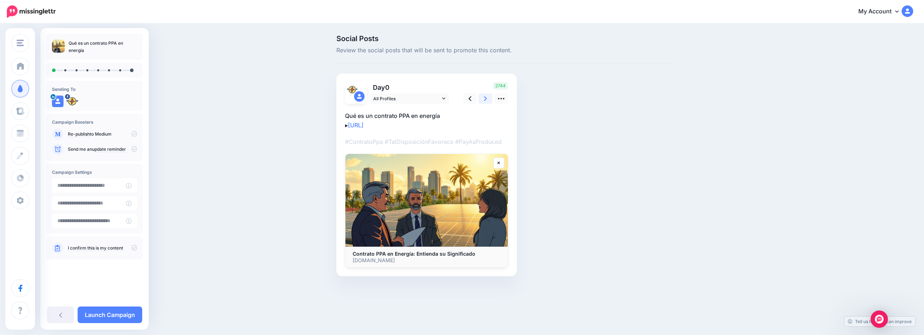
click at [483, 97] on link at bounding box center [486, 98] width 14 height 10
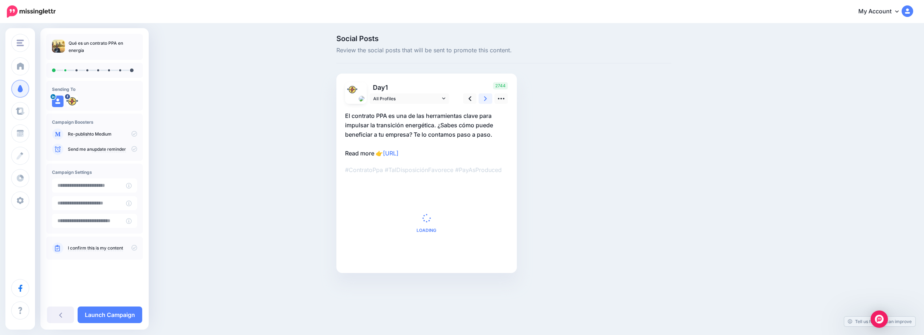
click at [483, 97] on link at bounding box center [486, 98] width 14 height 10
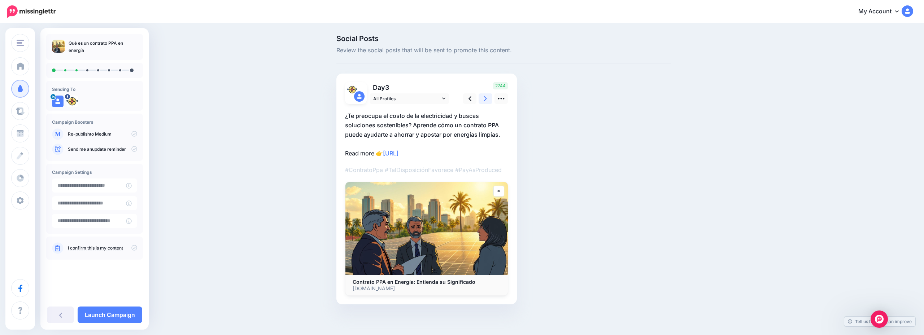
click at [483, 97] on link at bounding box center [486, 98] width 14 height 10
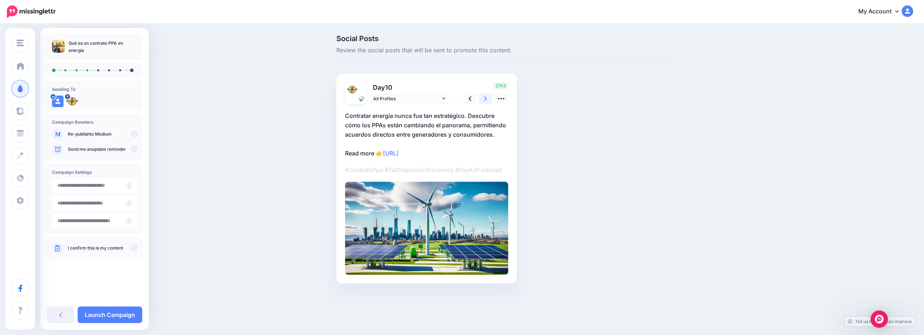
click at [484, 97] on link at bounding box center [486, 98] width 14 height 10
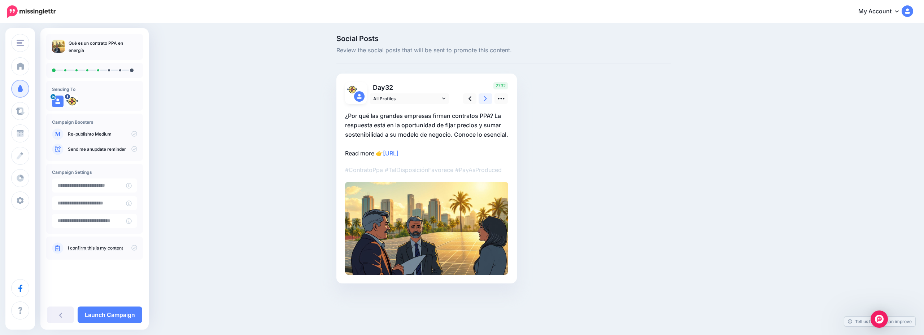
click at [484, 97] on link at bounding box center [486, 98] width 14 height 10
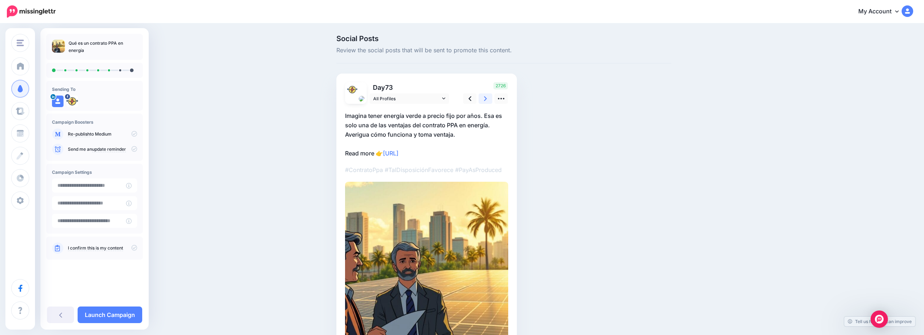
click at [484, 97] on link at bounding box center [486, 98] width 14 height 10
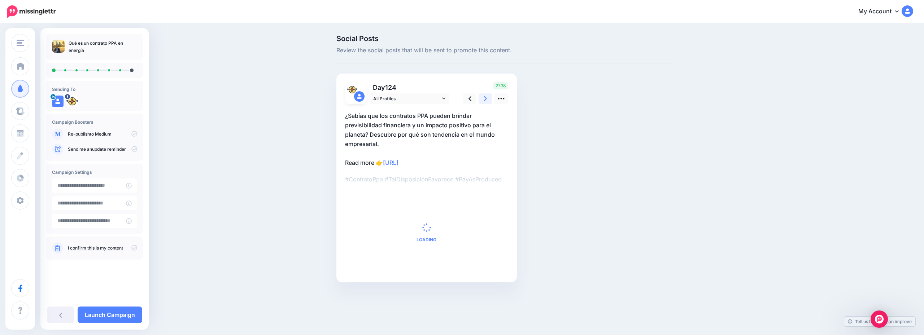
click at [484, 97] on link at bounding box center [486, 98] width 14 height 10
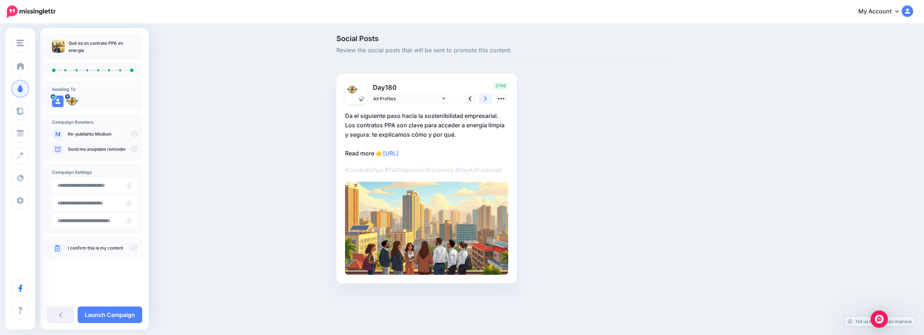
click at [484, 97] on link at bounding box center [486, 98] width 14 height 10
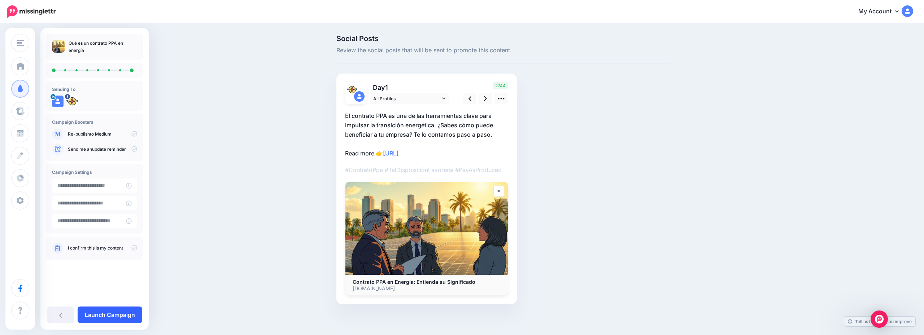
click at [103, 314] on link "Launch Campaign" at bounding box center [110, 315] width 65 height 17
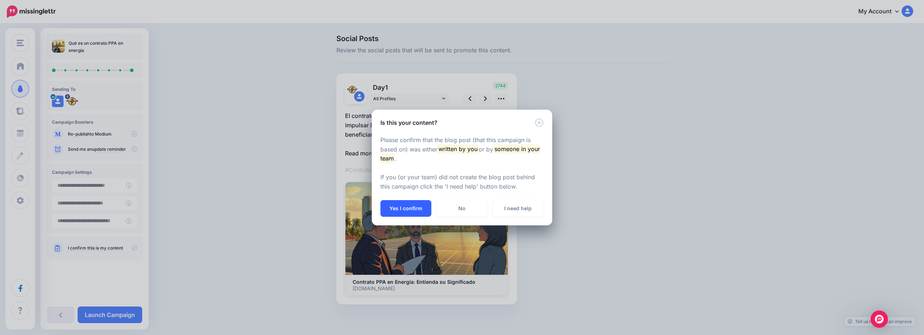
click at [406, 208] on button "Yes I confirm" at bounding box center [405, 208] width 51 height 17
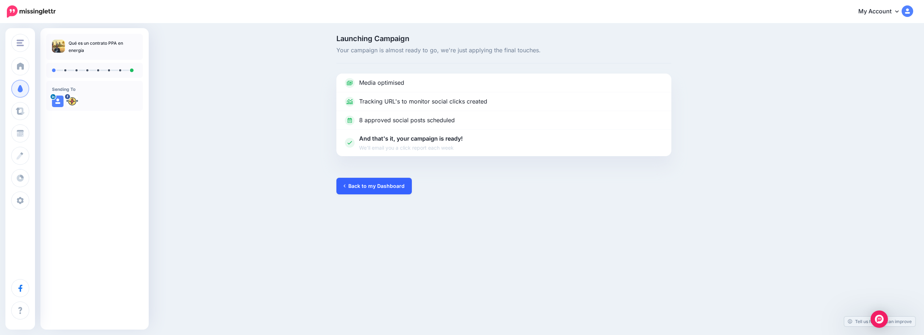
click at [372, 192] on link "Back to my Dashboard" at bounding box center [373, 186] width 75 height 17
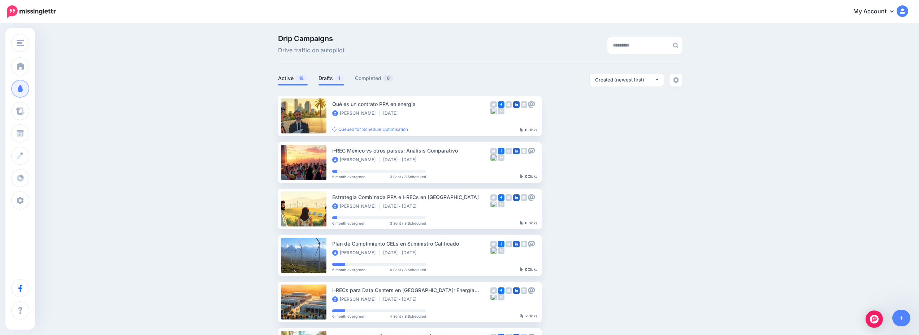
click at [336, 80] on link "Drafts 1" at bounding box center [331, 78] width 26 height 9
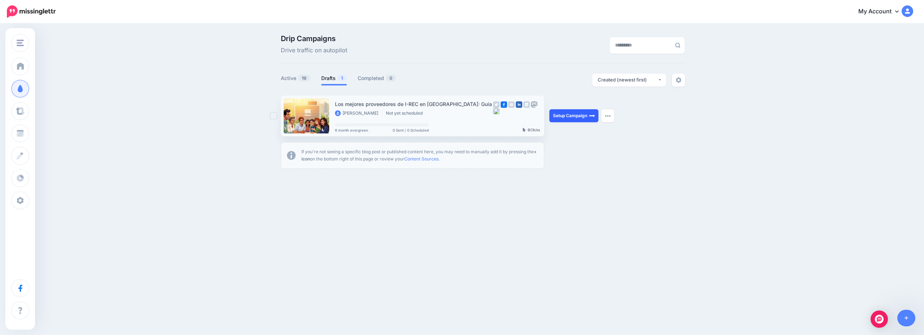
click at [567, 116] on link "Setup Campaign" at bounding box center [573, 115] width 49 height 13
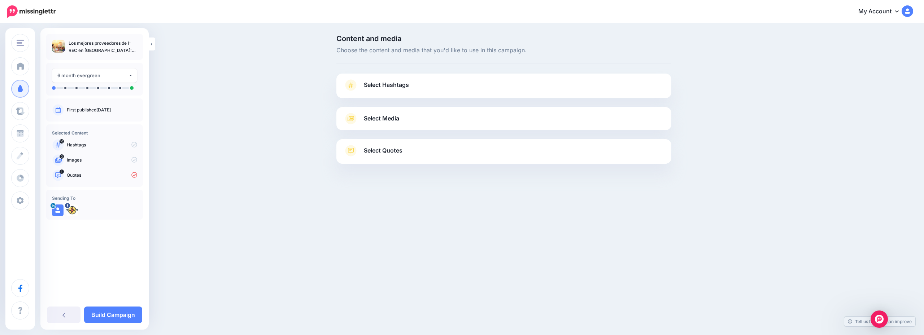
click at [505, 90] on link "Select Hashtags" at bounding box center [504, 88] width 321 height 19
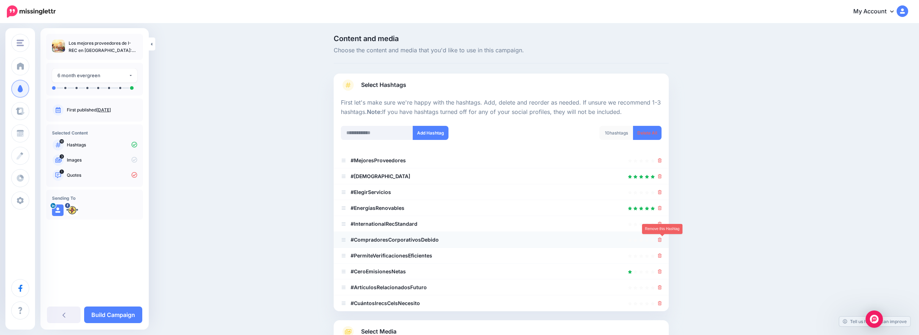
click at [662, 239] on icon at bounding box center [660, 240] width 4 height 4
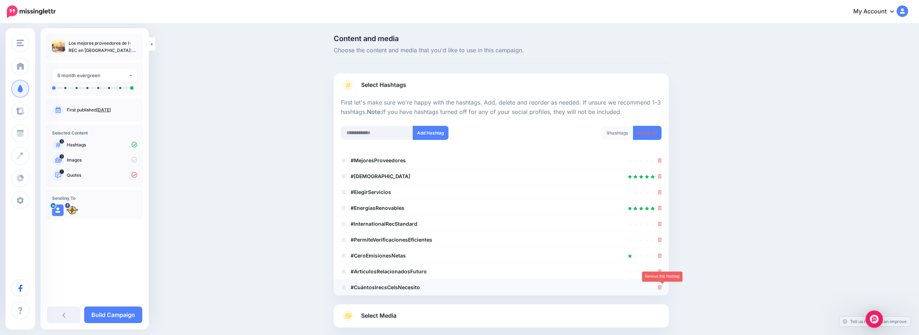
click at [662, 289] on icon at bounding box center [660, 287] width 4 height 4
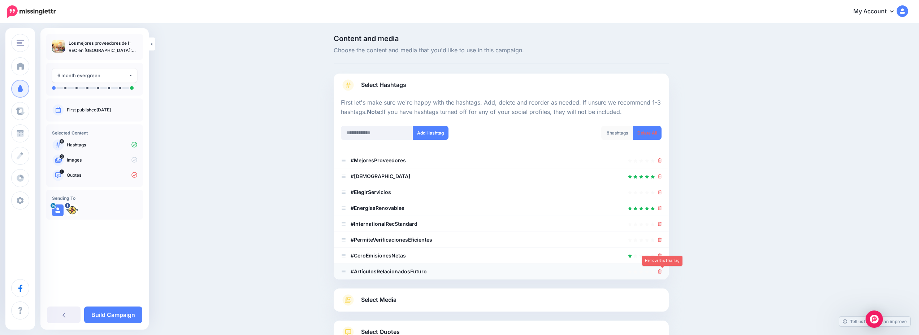
click at [662, 271] on icon at bounding box center [660, 272] width 4 height 4
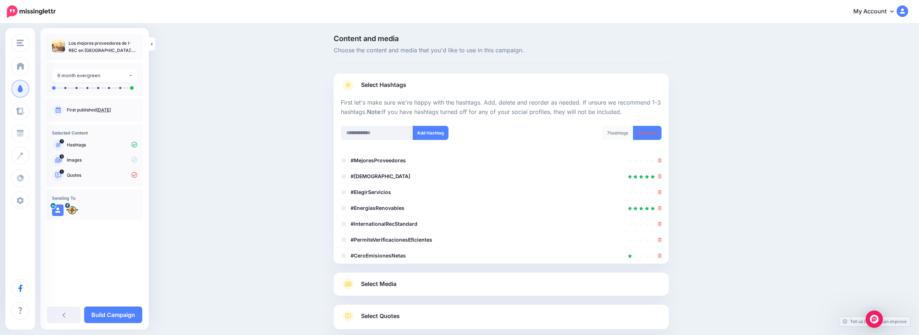
click at [476, 293] on div "Select Media Next, let's make sure we have the best media for this campaign. De…" at bounding box center [501, 284] width 335 height 23
click at [473, 286] on link "Select Media" at bounding box center [501, 285] width 321 height 12
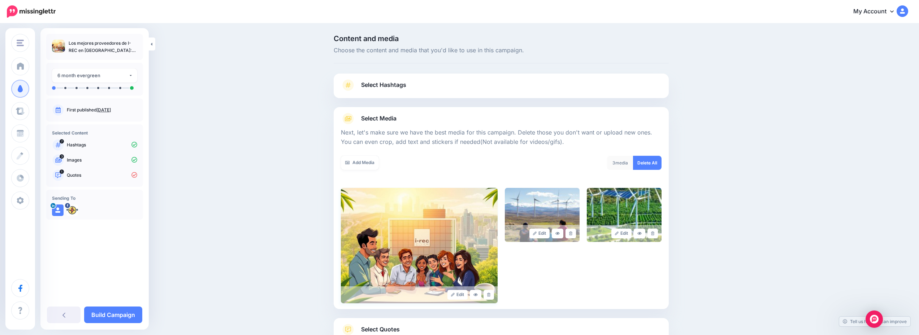
scroll to position [65, 0]
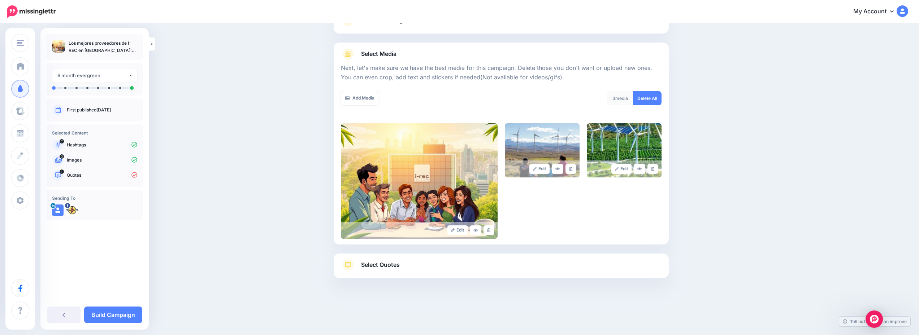
click at [482, 268] on link "Select Quotes" at bounding box center [501, 269] width 321 height 19
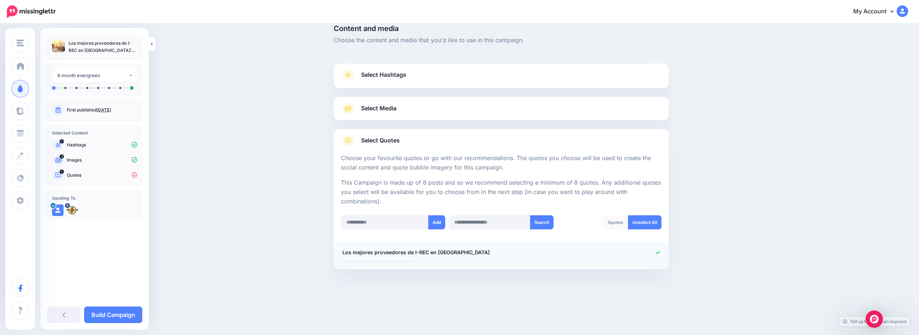
scroll to position [0, 0]
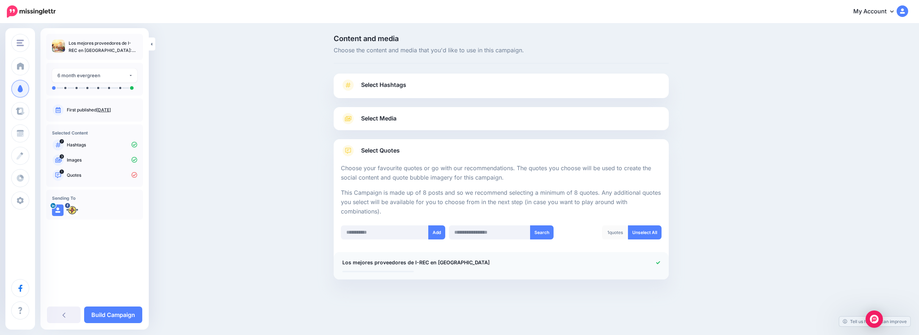
click at [387, 260] on span "Los mejores proveedores de I-REC en México" at bounding box center [415, 262] width 147 height 9
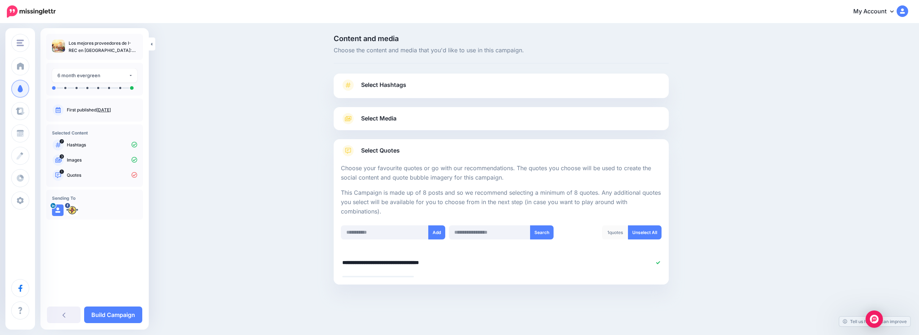
scroll to position [10, 0]
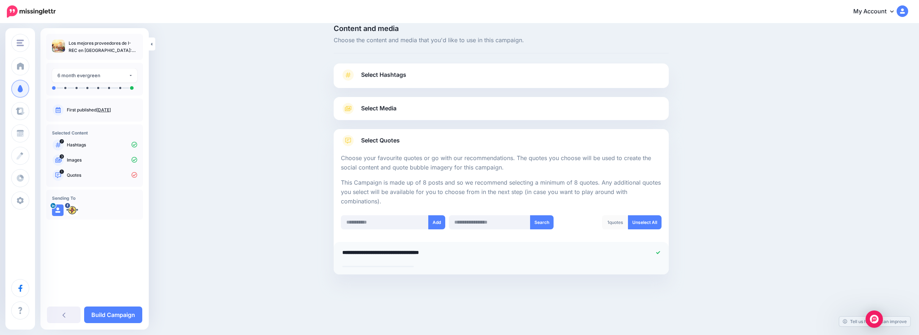
click at [660, 253] on icon at bounding box center [658, 253] width 4 height 4
click at [655, 256] on icon at bounding box center [654, 254] width 3 height 4
click at [109, 321] on link "Build Campaign" at bounding box center [113, 315] width 58 height 17
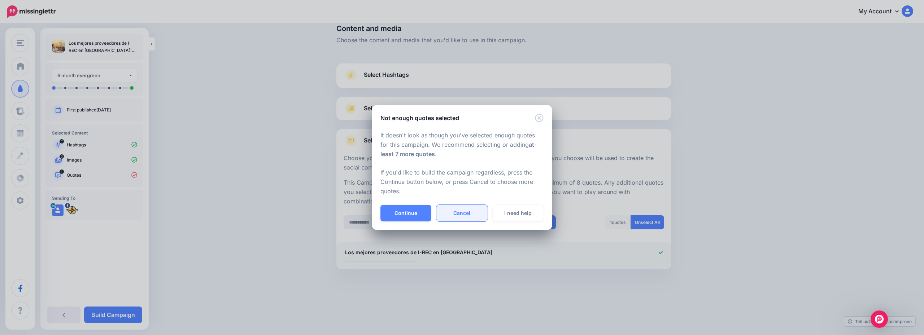
click at [473, 219] on link "Cancel" at bounding box center [461, 213] width 51 height 17
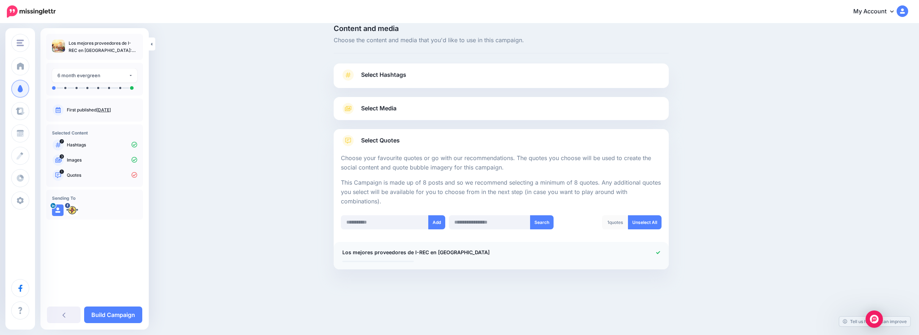
scroll to position [0, 0]
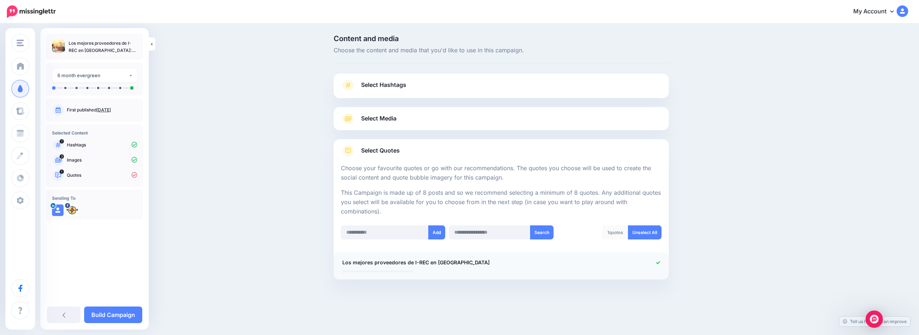
click at [440, 116] on link "Select Media" at bounding box center [501, 119] width 321 height 12
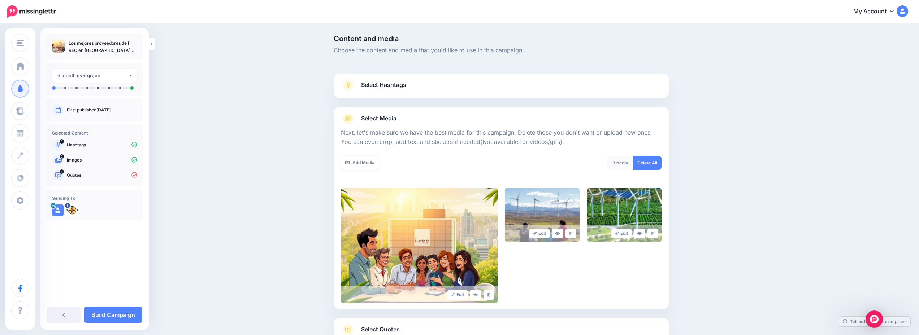
click at [442, 82] on link "Select Hashtags" at bounding box center [501, 88] width 321 height 19
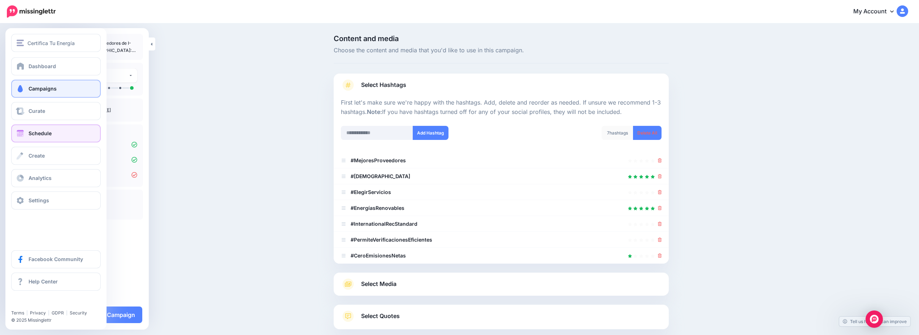
click at [43, 134] on span "Schedule" at bounding box center [40, 133] width 23 height 6
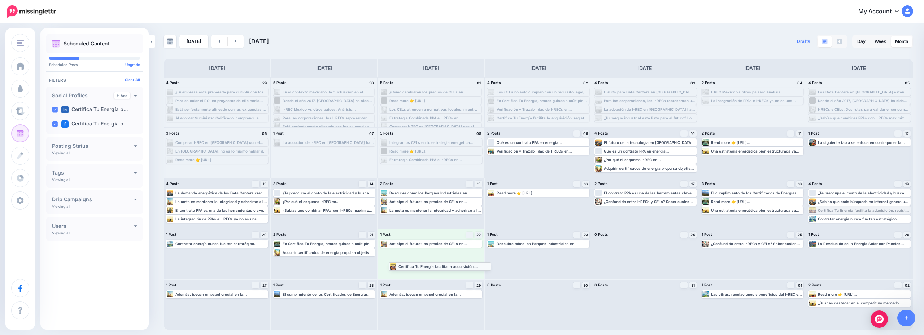
drag, startPoint x: 824, startPoint y: 212, endPoint x: 404, endPoint y: 268, distance: 423.5
drag, startPoint x: 837, startPoint y: 202, endPoint x: 417, endPoint y: 269, distance: 425.5
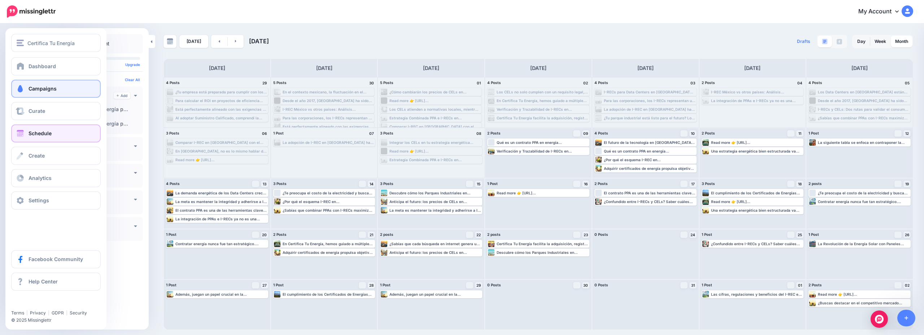
click at [38, 87] on span "Campaigns" at bounding box center [43, 89] width 28 height 6
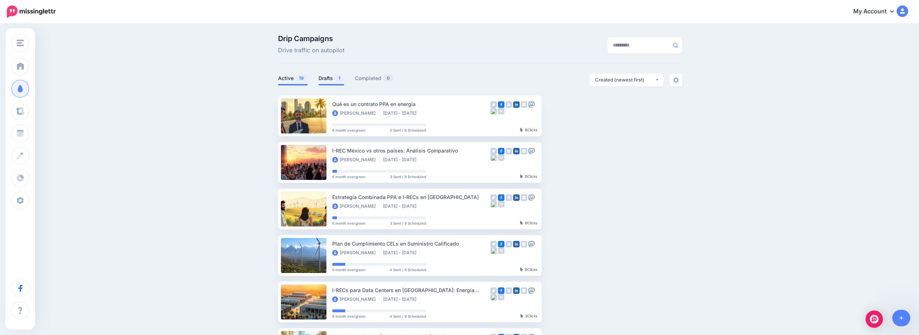
click at [327, 78] on link "Drafts 1" at bounding box center [331, 78] width 26 height 9
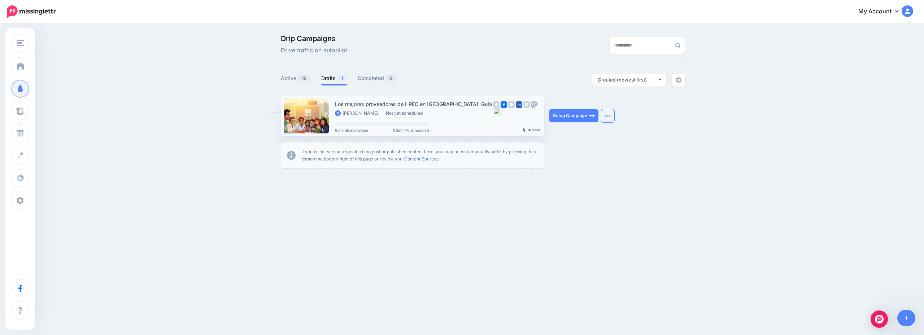
click at [606, 114] on button "button" at bounding box center [607, 115] width 13 height 13
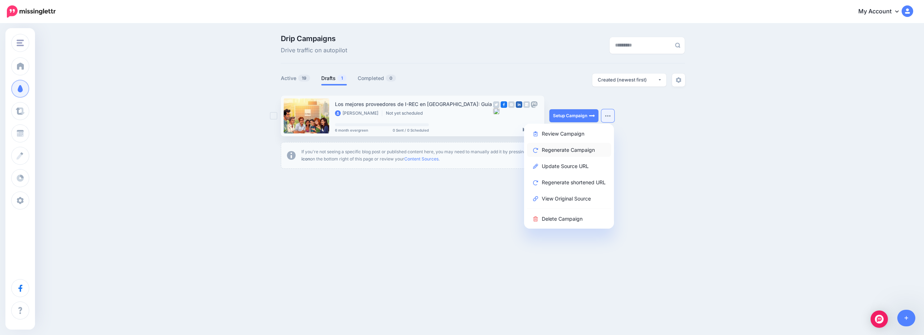
click at [595, 144] on link "Regenerate Campaign" at bounding box center [569, 150] width 84 height 14
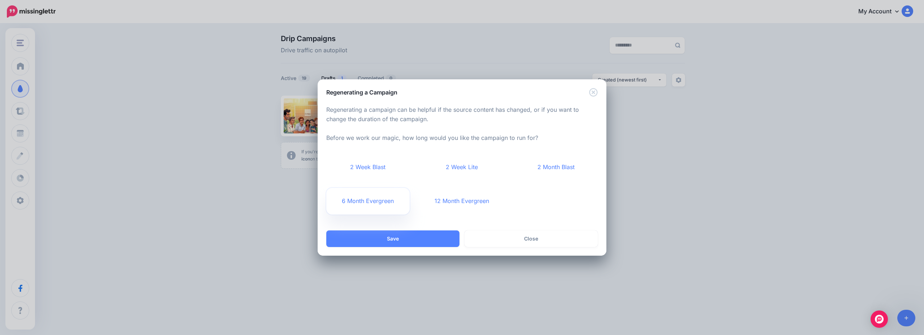
click at [378, 195] on link "6 Month Evergreen" at bounding box center [367, 201] width 83 height 27
click at [419, 231] on button "Save" at bounding box center [392, 239] width 133 height 17
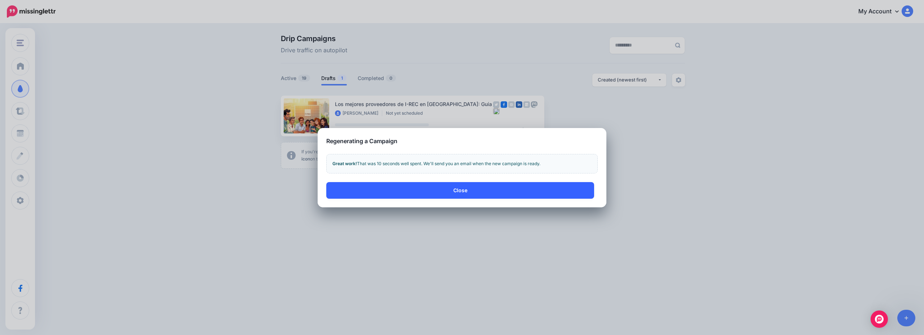
click at [468, 191] on button "Close" at bounding box center [460, 190] width 268 height 17
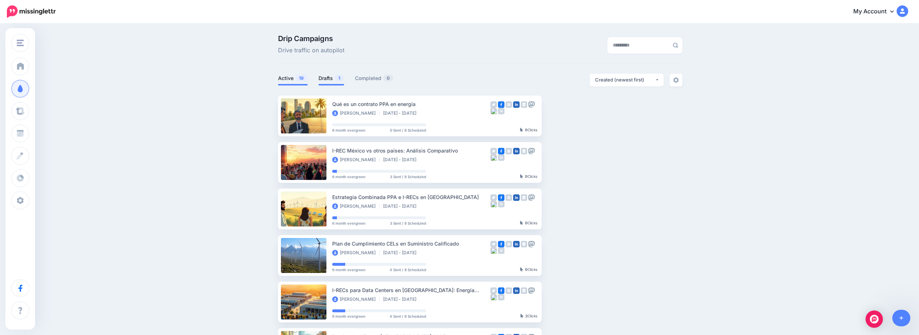
click at [327, 77] on link "Drafts 1" at bounding box center [331, 78] width 26 height 9
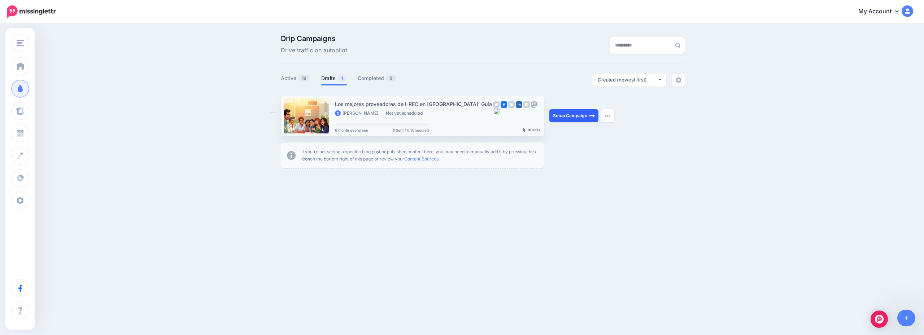
click at [559, 118] on link "Setup Campaign" at bounding box center [573, 115] width 49 height 13
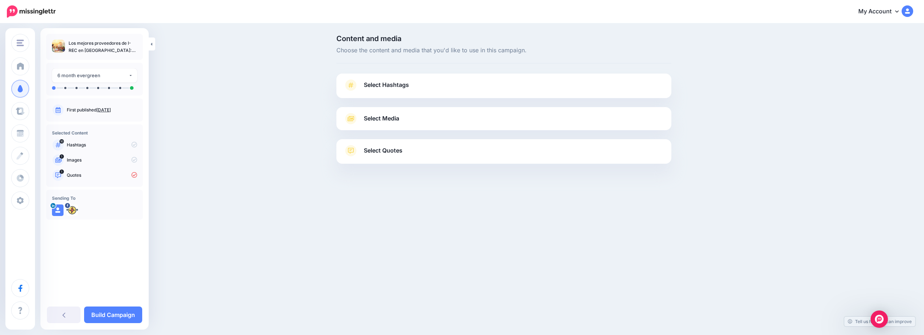
click at [454, 79] on link "Select Hashtags" at bounding box center [504, 88] width 321 height 19
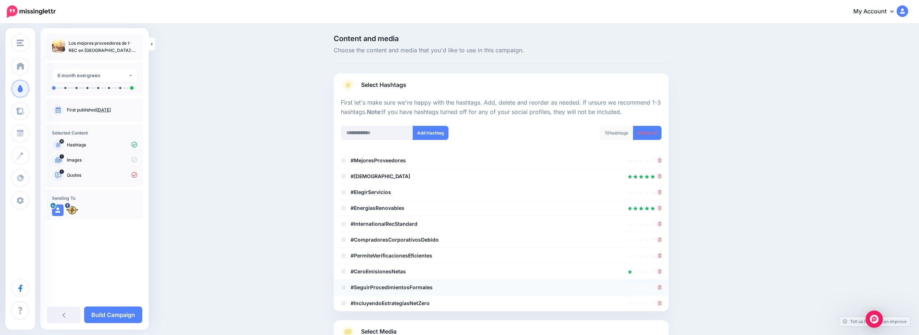
scroll to position [89, 0]
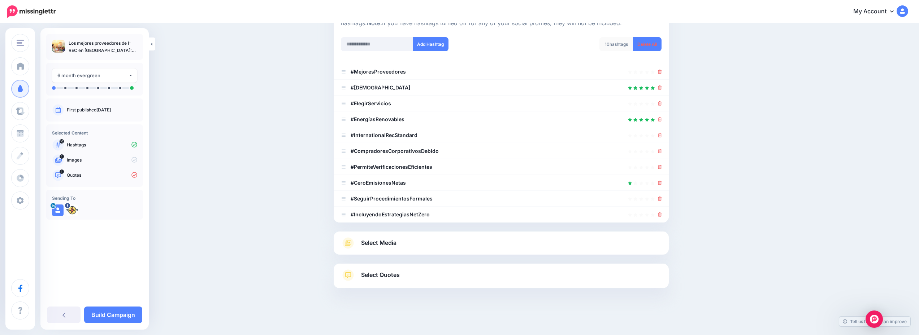
click at [507, 242] on link "Select Media" at bounding box center [501, 243] width 321 height 12
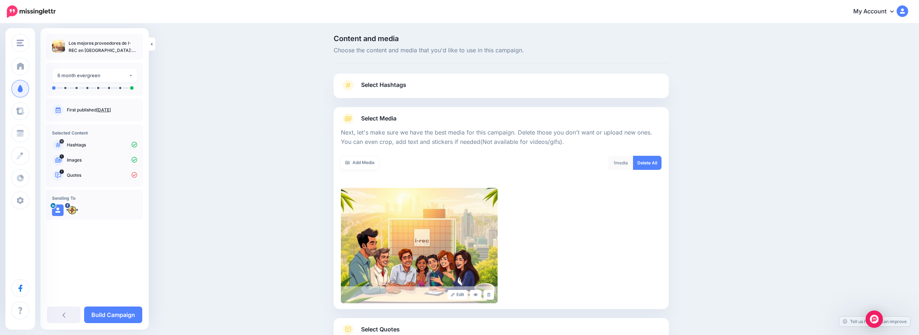
scroll to position [55, 0]
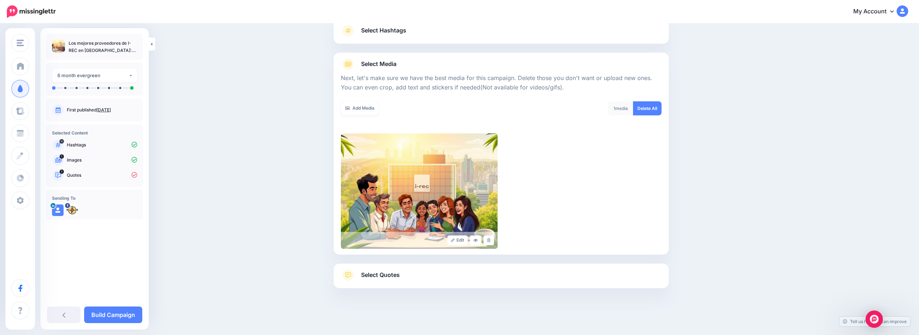
click at [491, 273] on link "Select Quotes" at bounding box center [501, 279] width 321 height 19
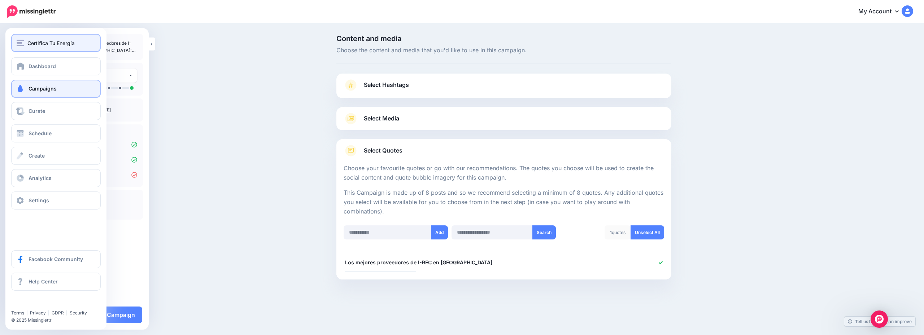
click at [57, 38] on button "Certifica Tu Energía" at bounding box center [56, 43] width 90 height 18
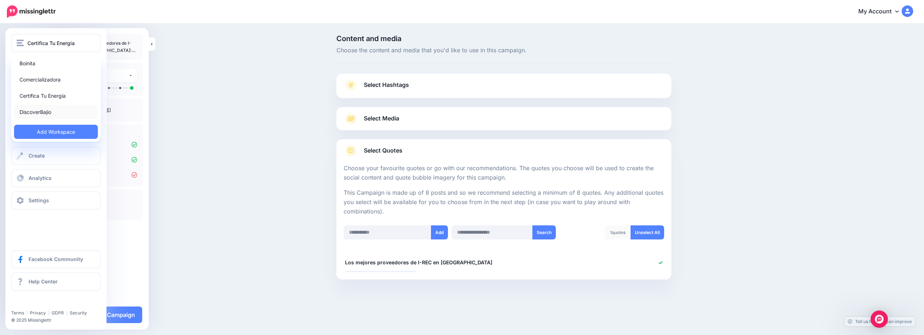
click at [74, 109] on link "DiscoverBajio" at bounding box center [56, 112] width 84 height 14
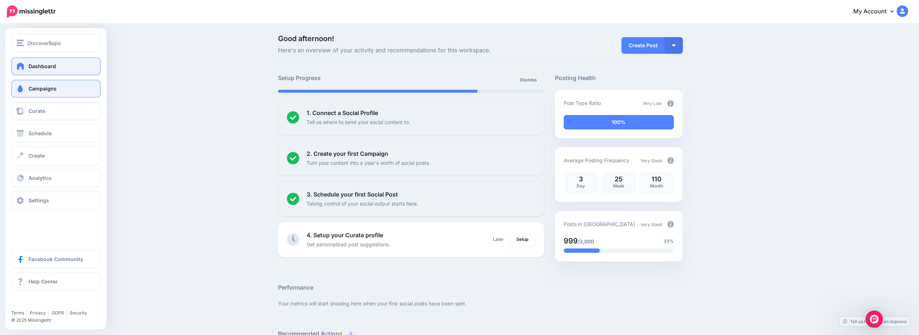
click at [51, 89] on span "Campaigns" at bounding box center [43, 89] width 28 height 6
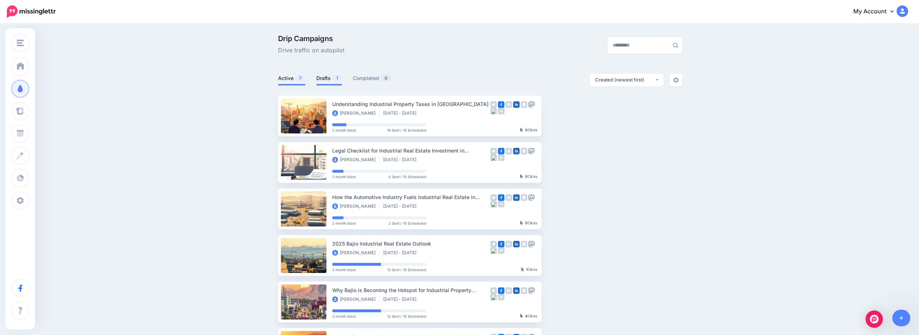
click at [330, 77] on link "Drafts 1" at bounding box center [329, 78] width 26 height 9
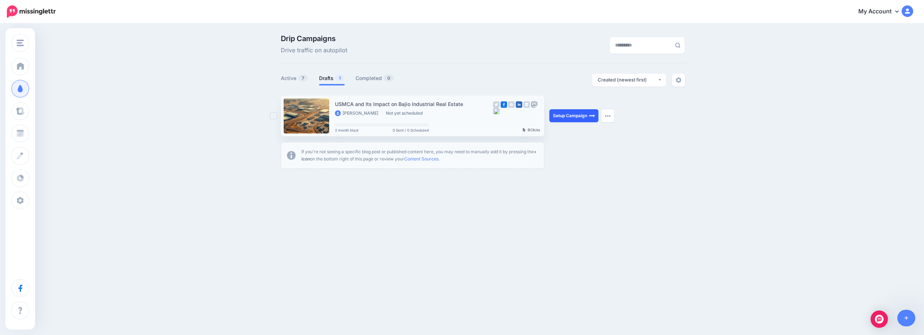
click at [566, 114] on link "Setup Campaign" at bounding box center [573, 115] width 49 height 13
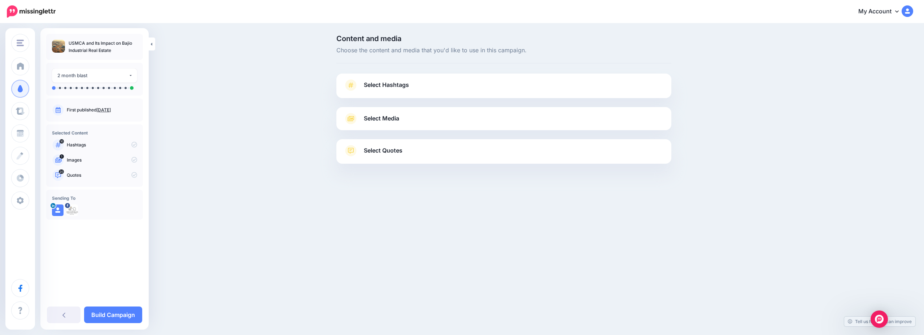
click at [521, 90] on link "Select Hashtags" at bounding box center [504, 88] width 321 height 19
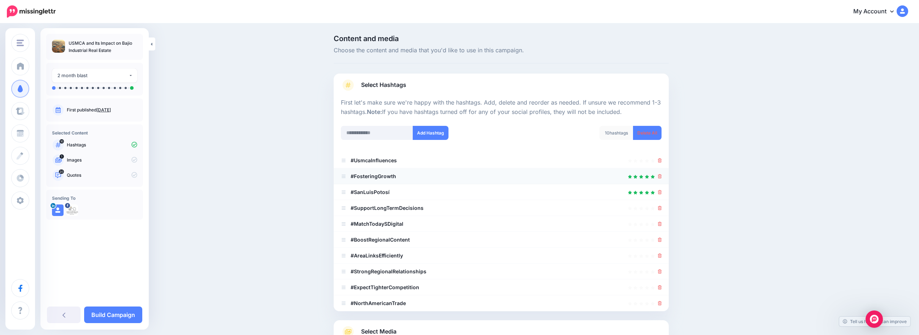
scroll to position [72, 0]
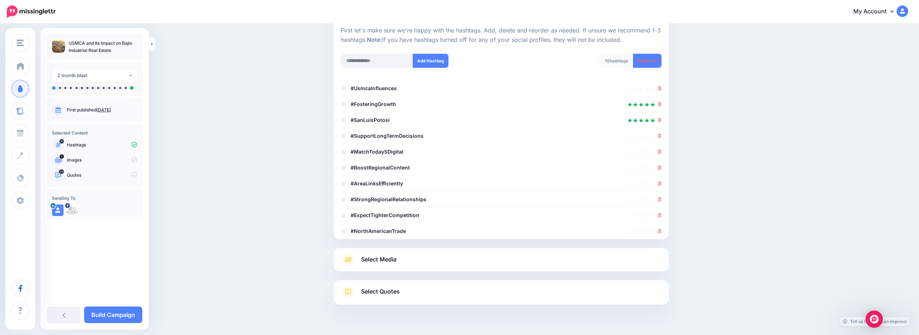
click at [426, 269] on div "Select Media Next, let's make sure we have the best media for this campaign. De…" at bounding box center [501, 259] width 335 height 23
click at [427, 262] on link "Select Media" at bounding box center [501, 260] width 321 height 12
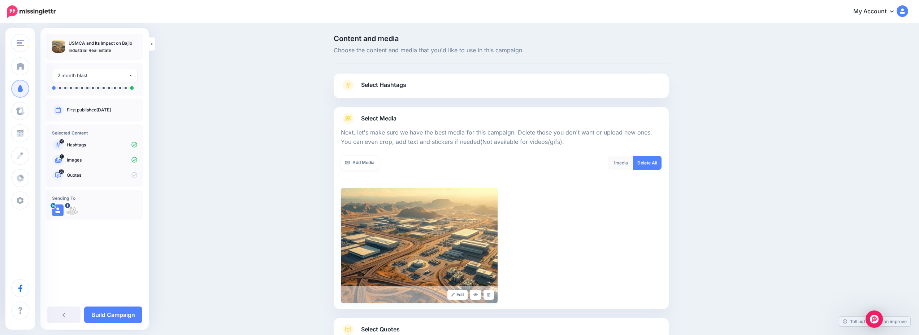
scroll to position [55, 0]
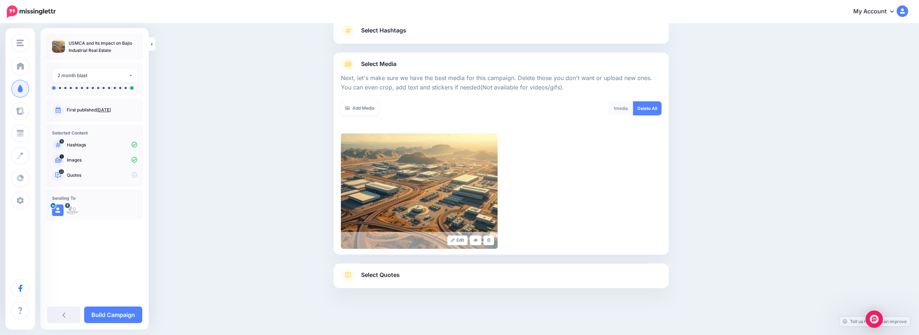
click at [452, 277] on link "Select Quotes" at bounding box center [501, 279] width 321 height 19
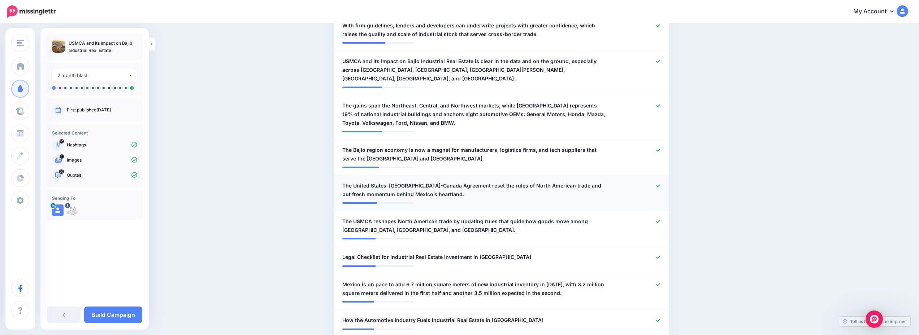
scroll to position [469, 0]
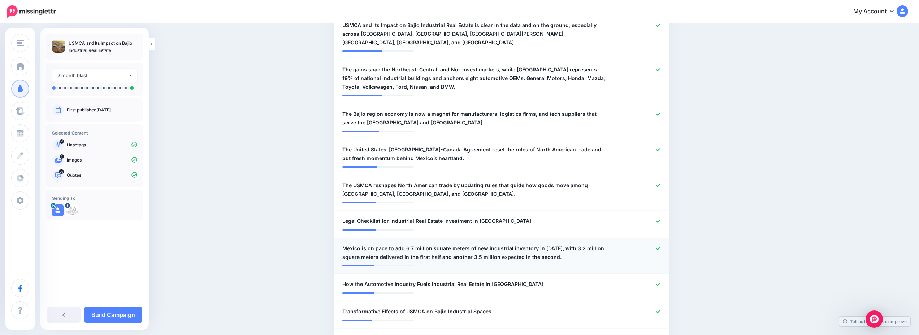
click at [660, 247] on icon at bounding box center [658, 249] width 4 height 4
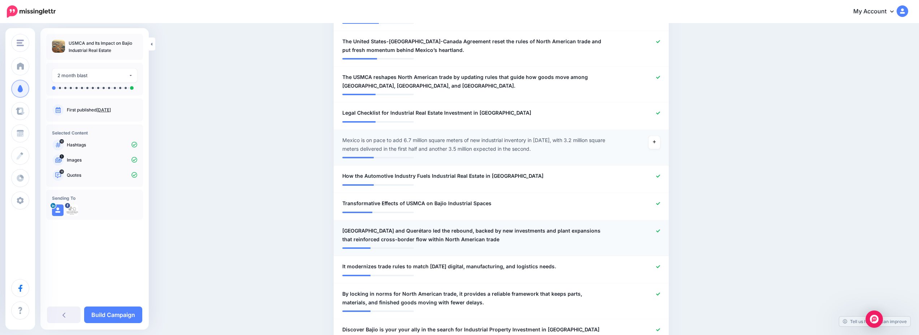
scroll to position [722, 0]
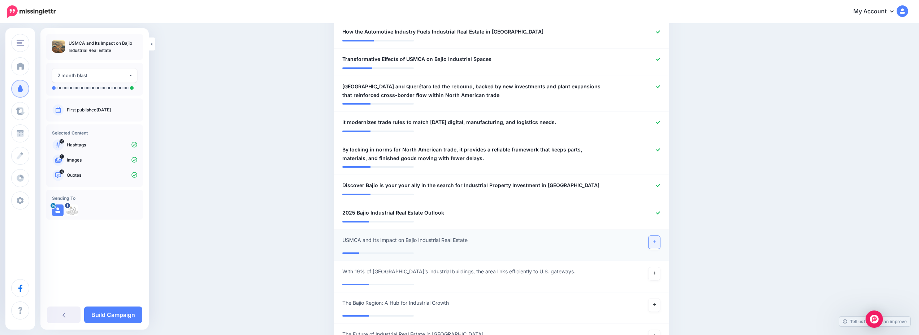
click at [655, 236] on link at bounding box center [654, 242] width 12 height 13
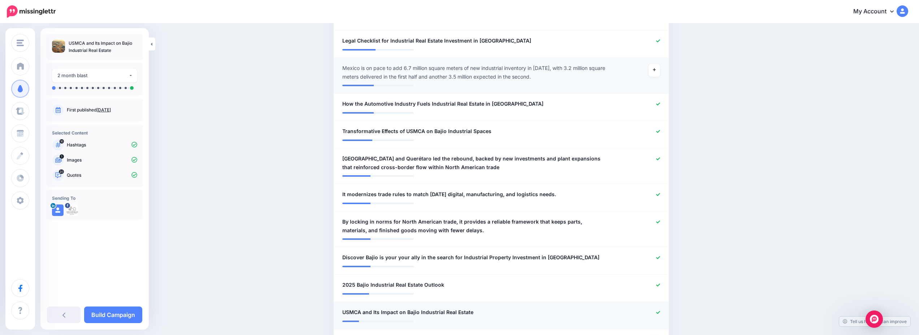
scroll to position [614, 0]
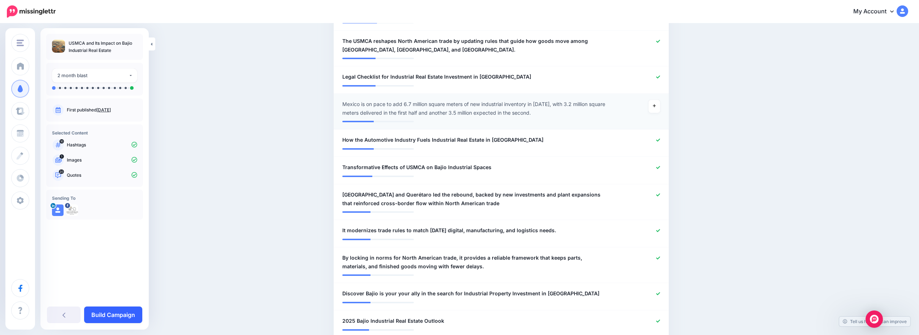
click at [105, 317] on link "Build Campaign" at bounding box center [113, 315] width 58 height 17
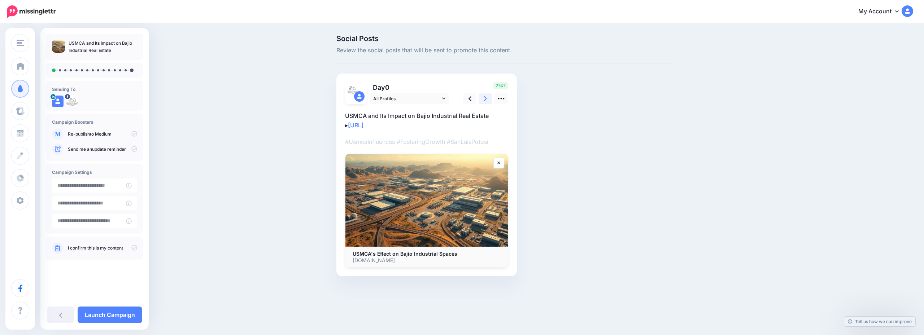
click at [479, 97] on link at bounding box center [486, 98] width 14 height 10
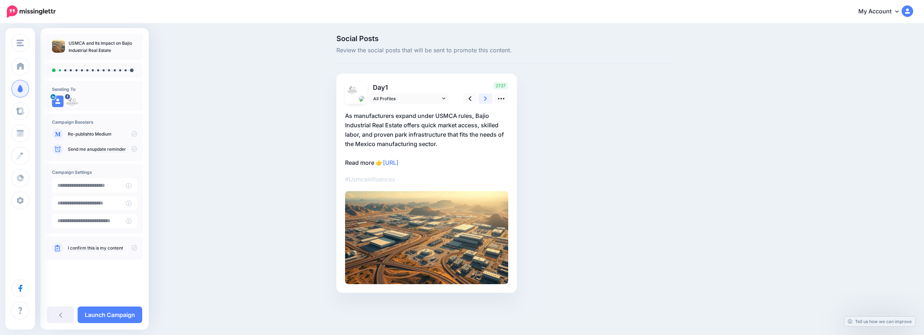
click at [479, 97] on link at bounding box center [486, 98] width 14 height 10
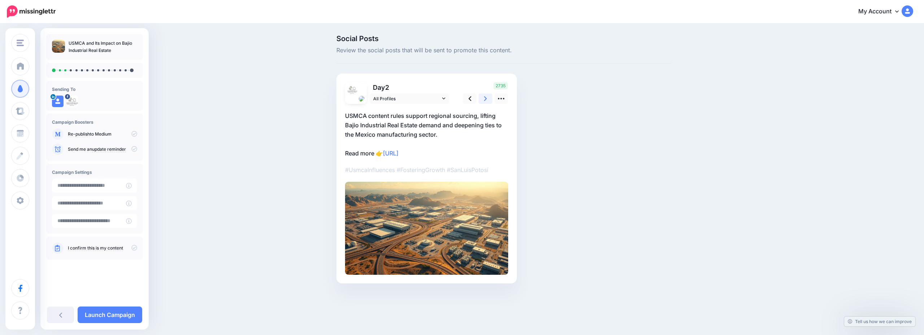
click at [479, 97] on link at bounding box center [486, 98] width 14 height 10
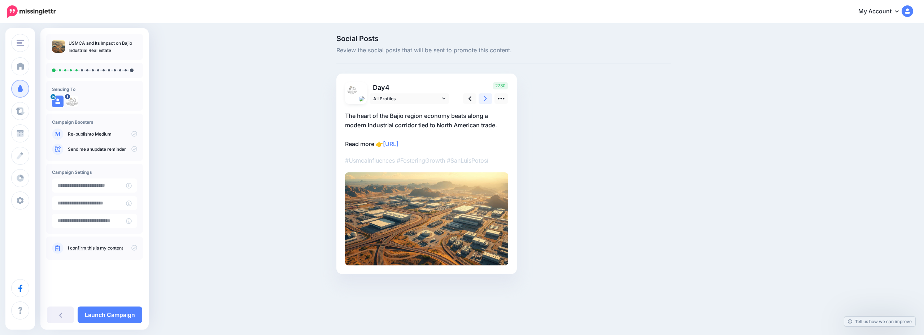
click at [479, 97] on link at bounding box center [486, 98] width 14 height 10
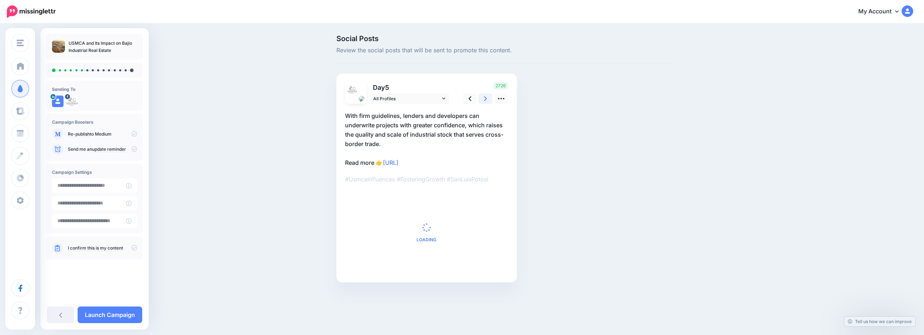
click at [479, 97] on link at bounding box center [486, 98] width 14 height 10
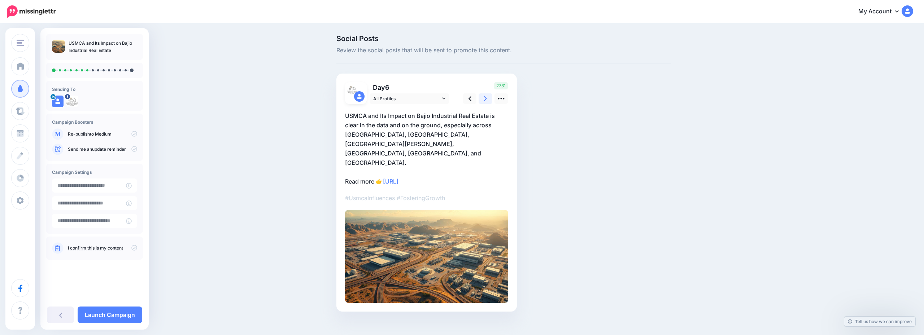
click at [479, 97] on link at bounding box center [486, 98] width 14 height 10
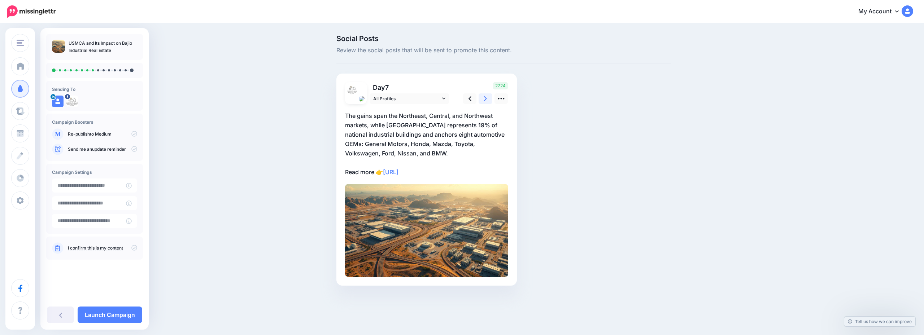
click at [479, 97] on link at bounding box center [486, 98] width 14 height 10
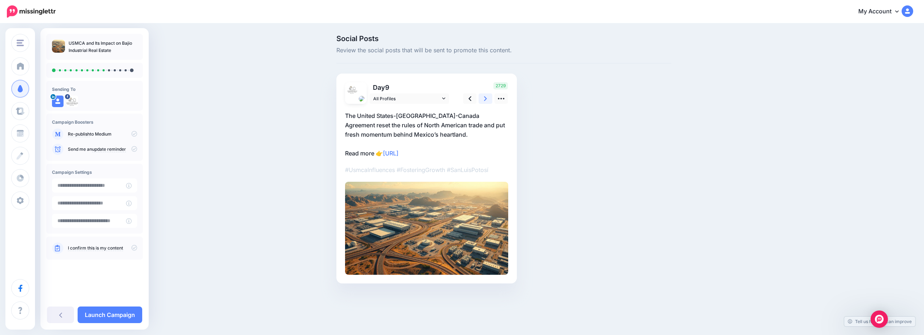
click at [479, 97] on link at bounding box center [486, 98] width 14 height 10
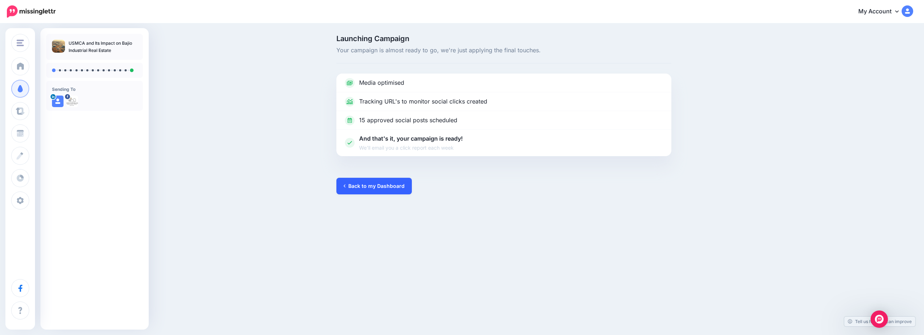
click at [374, 188] on link "Back to my Dashboard" at bounding box center [373, 186] width 75 height 17
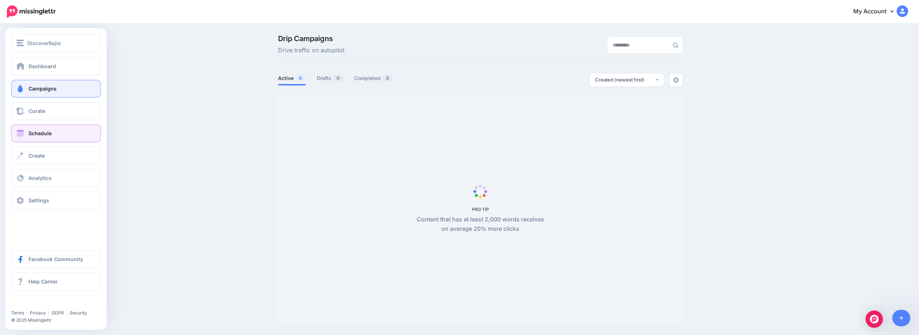
click at [43, 126] on link "Schedule" at bounding box center [56, 134] width 90 height 18
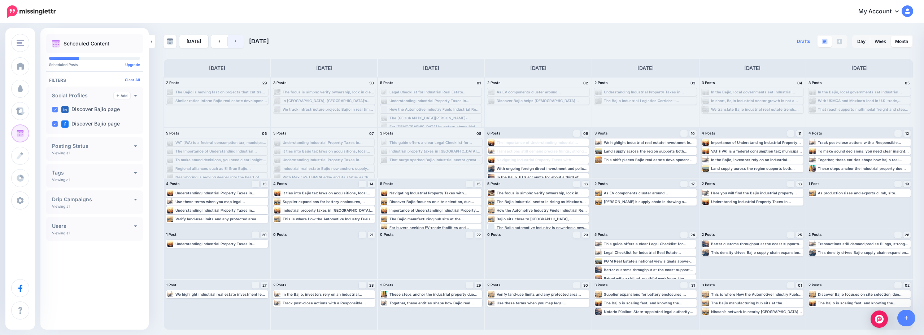
click at [232, 43] on link at bounding box center [236, 41] width 16 height 13
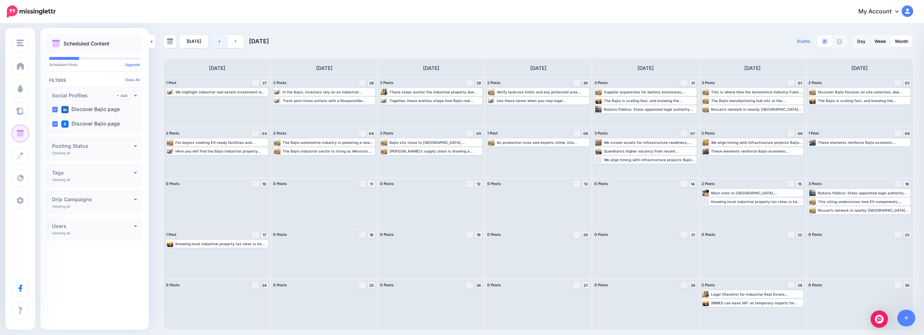
click at [218, 40] on icon at bounding box center [219, 41] width 2 height 4
